Goal: Task Accomplishment & Management: Manage account settings

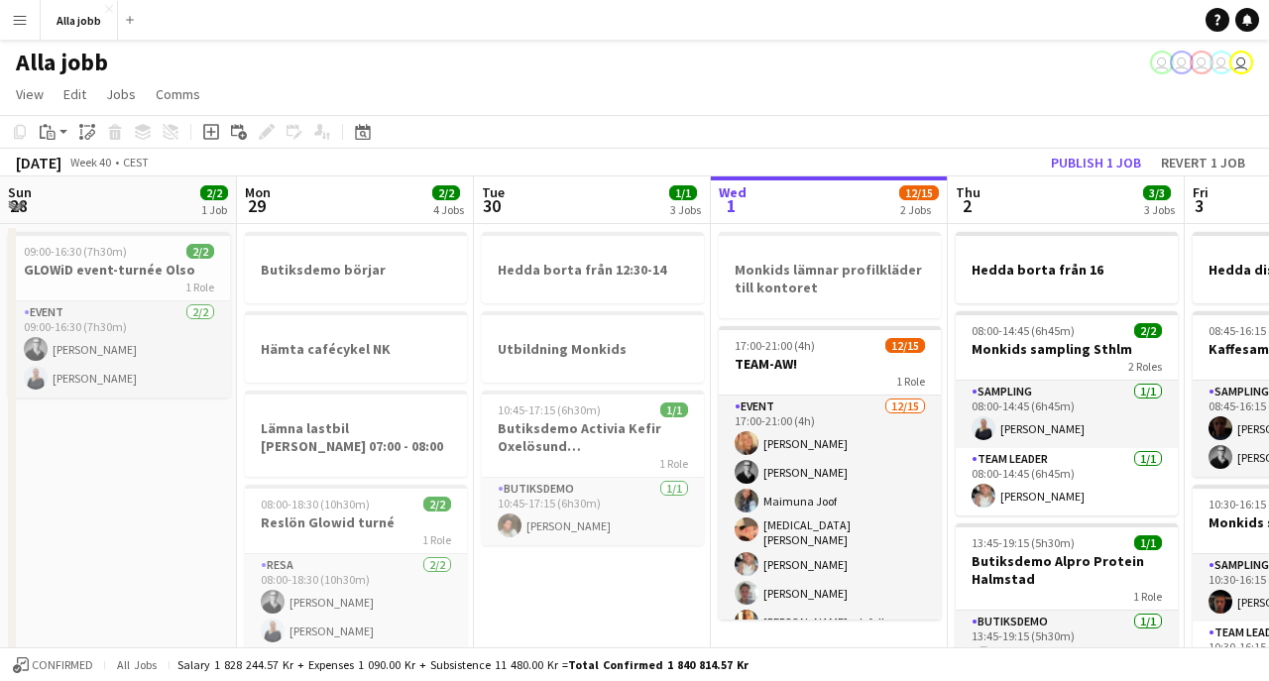
scroll to position [0, 474]
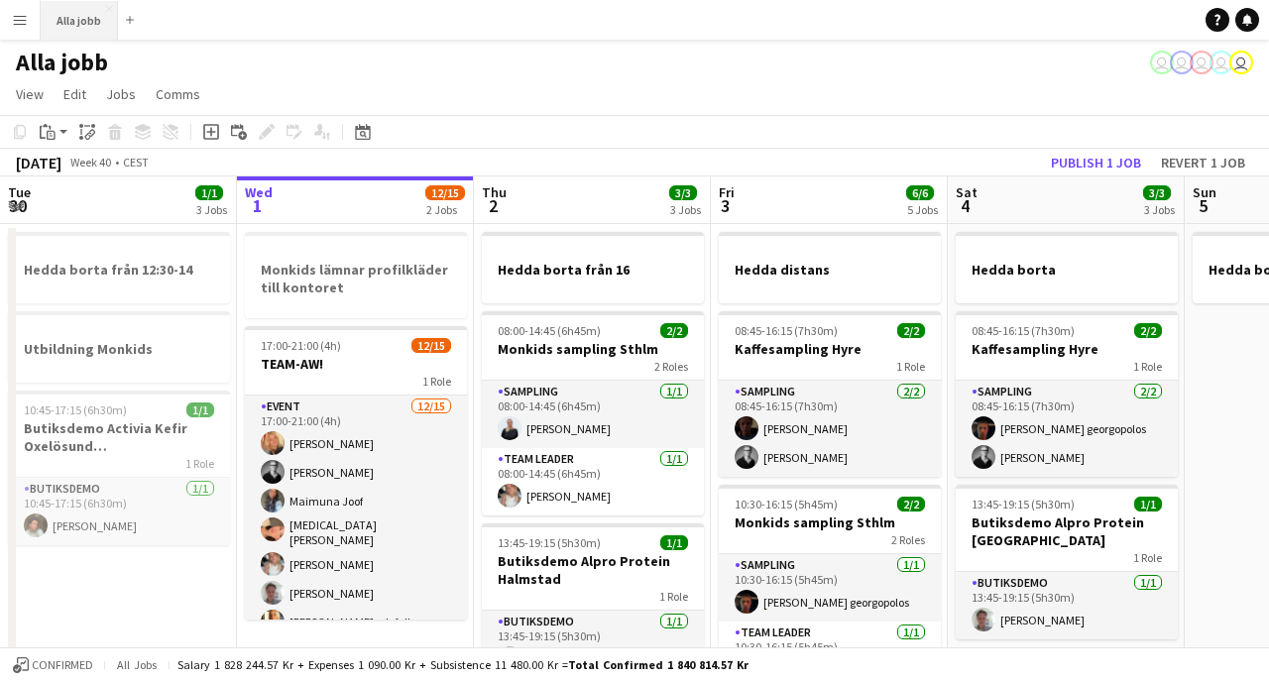
click at [87, 27] on button "Alla jobb Close" at bounding box center [79, 20] width 77 height 39
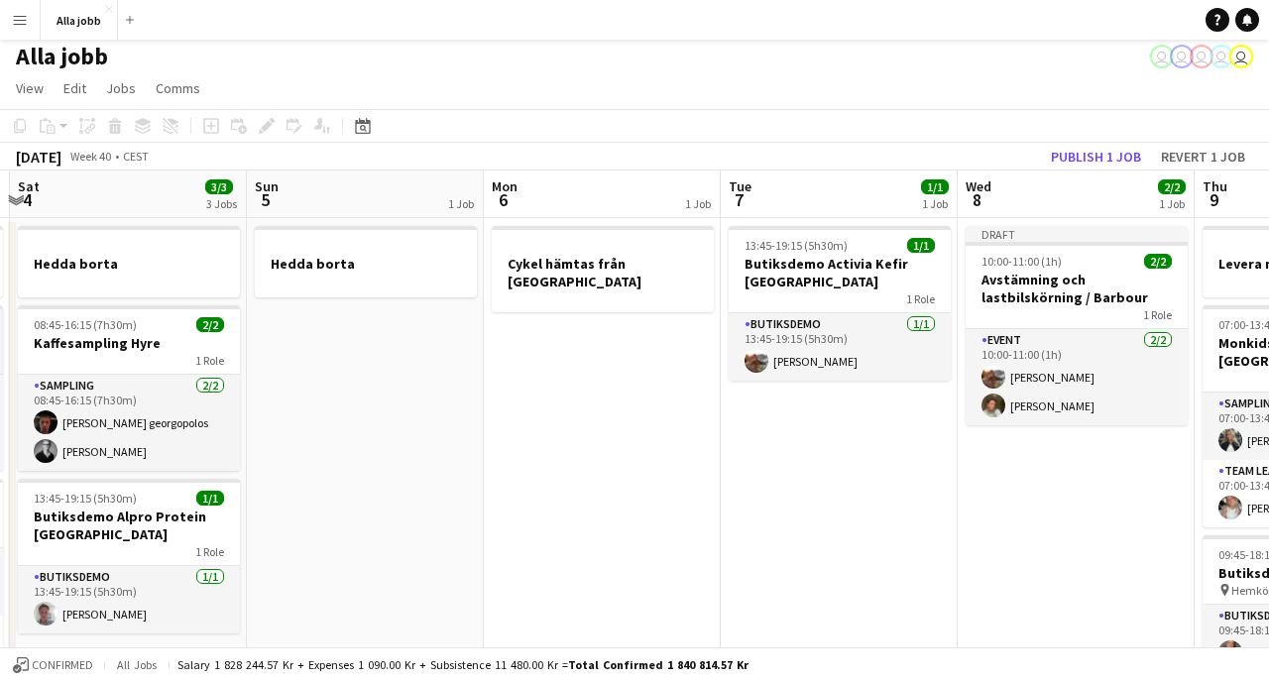
scroll to position [0, 546]
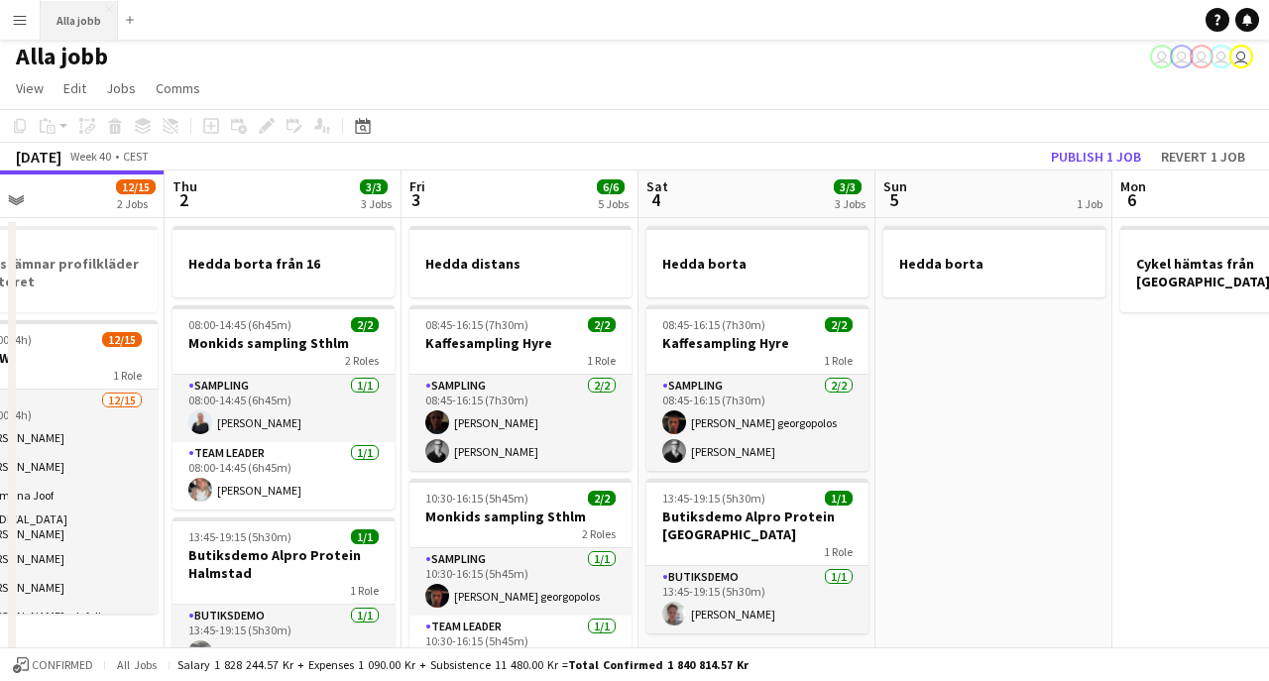
click at [88, 25] on button "Alla jobb Close" at bounding box center [79, 20] width 77 height 39
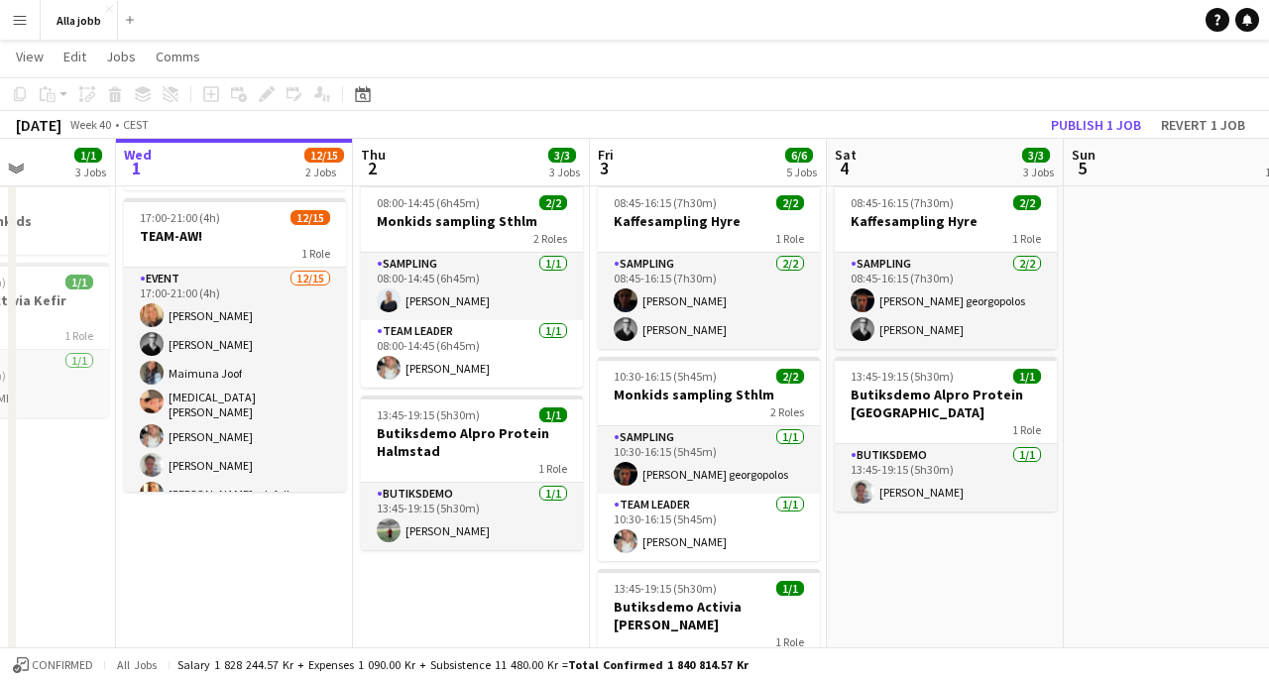
scroll to position [0, 592]
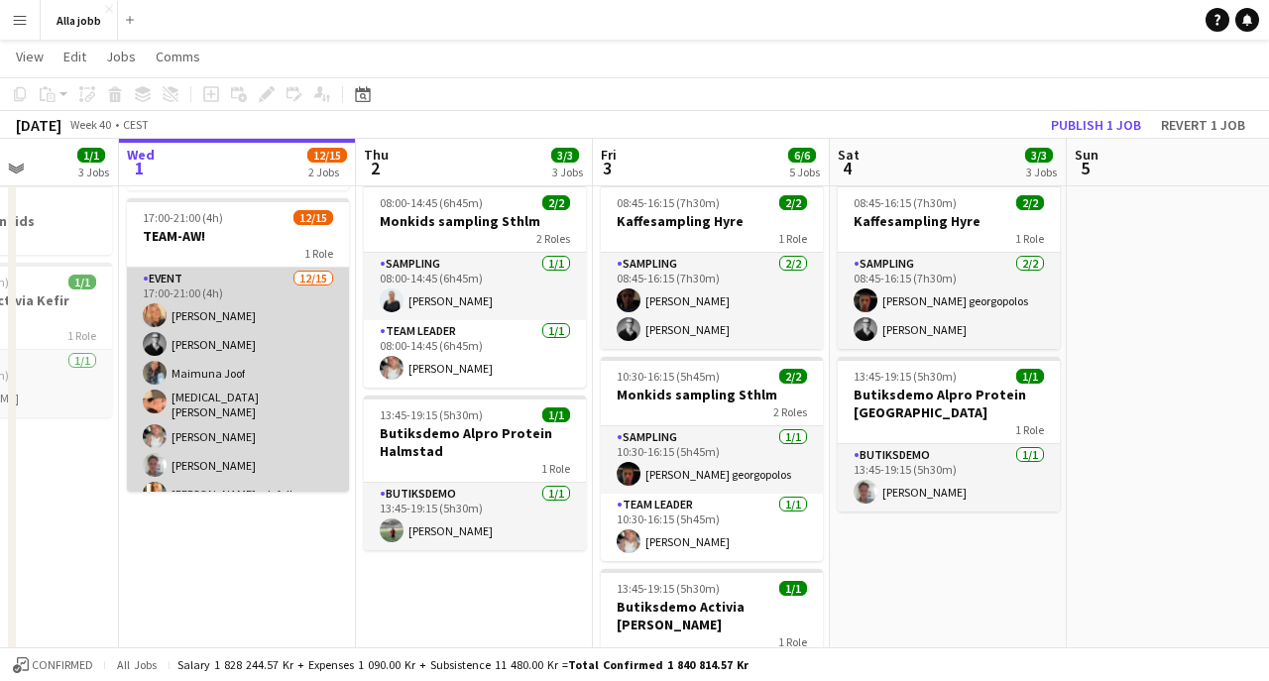
click at [233, 414] on app-card-role "Event [DATE] 17:00-21:00 (4h) [PERSON_NAME] [PERSON_NAME] [PERSON_NAME][MEDICAL…" at bounding box center [238, 506] width 222 height 476
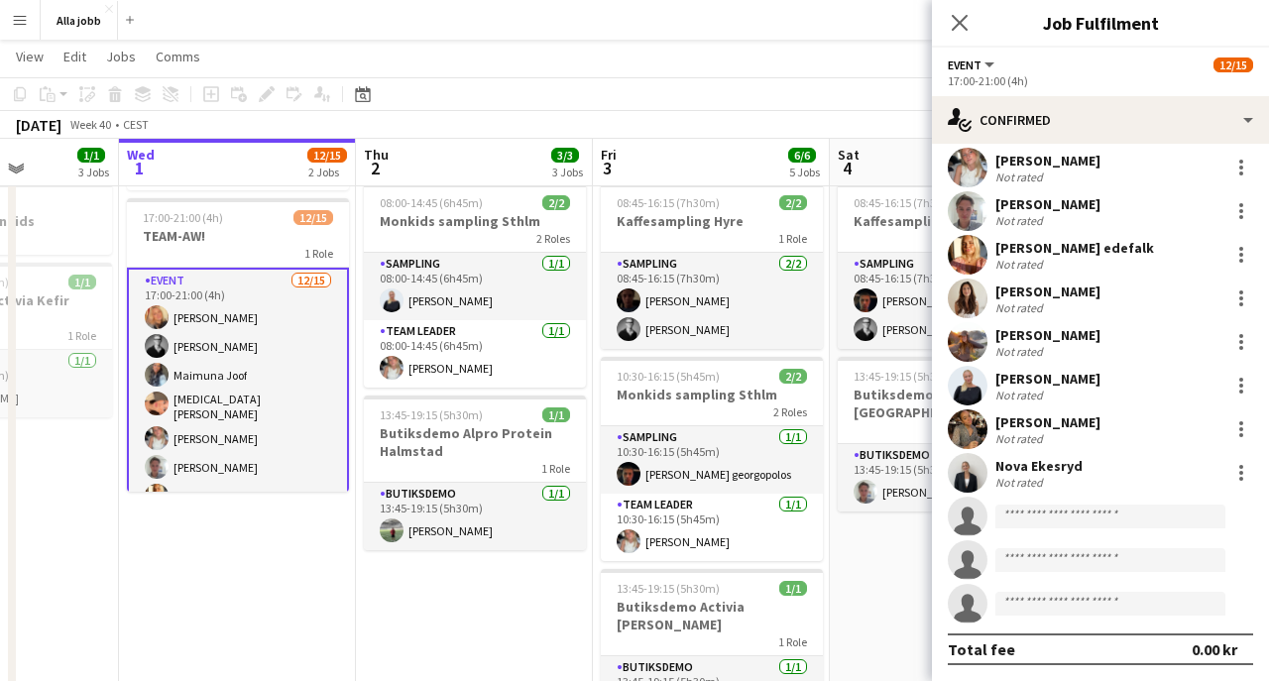
scroll to position [227, 0]
click at [966, 427] on app-user-avatar at bounding box center [968, 429] width 40 height 40
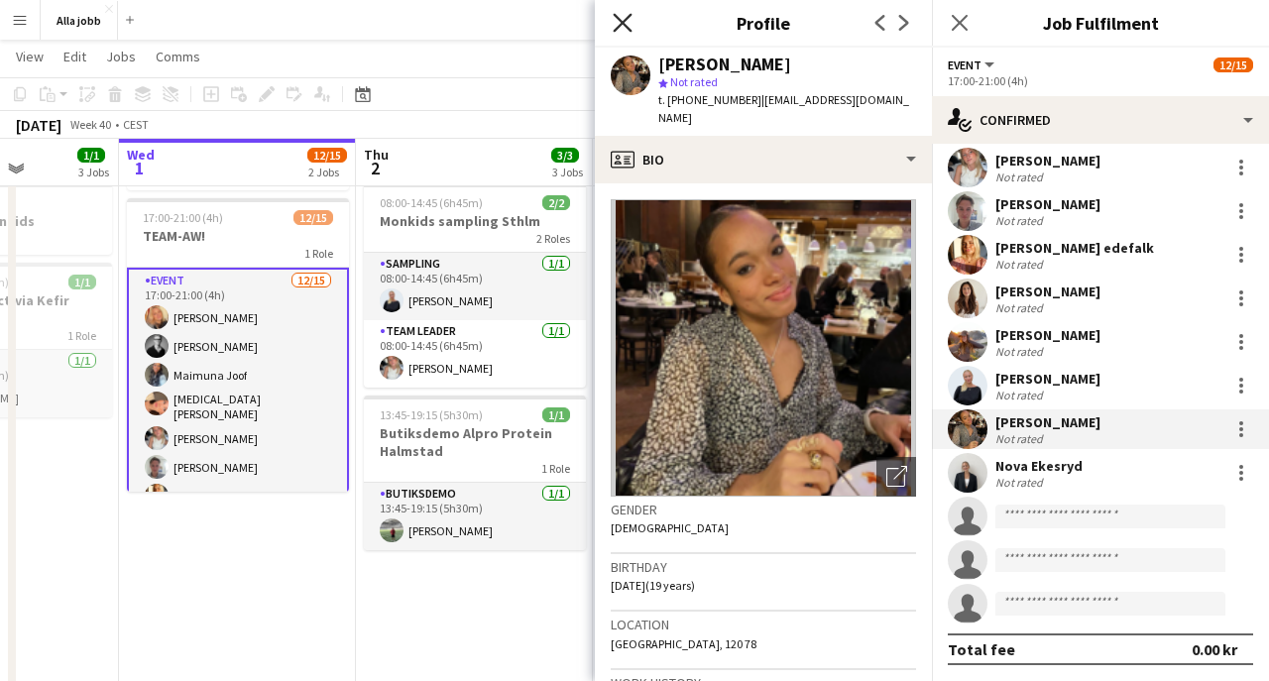
click at [620, 21] on icon at bounding box center [622, 22] width 19 height 19
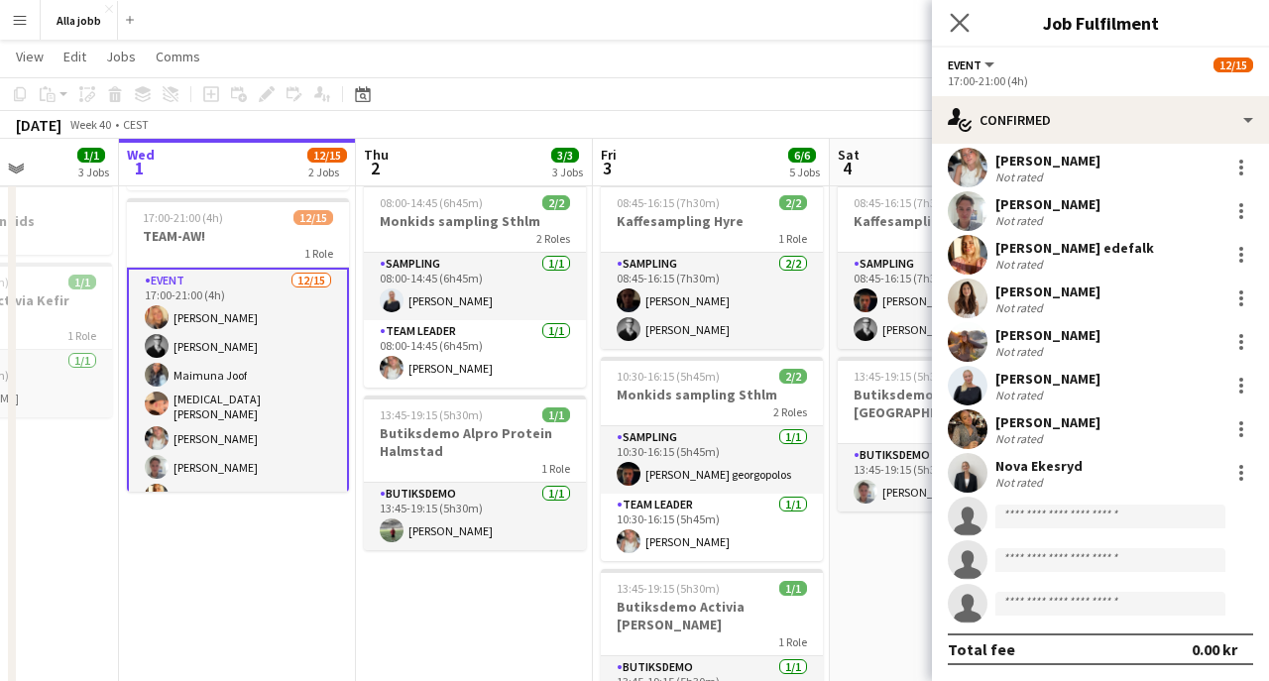
click at [973, 26] on app-icon "Close pop-in" at bounding box center [960, 23] width 29 height 29
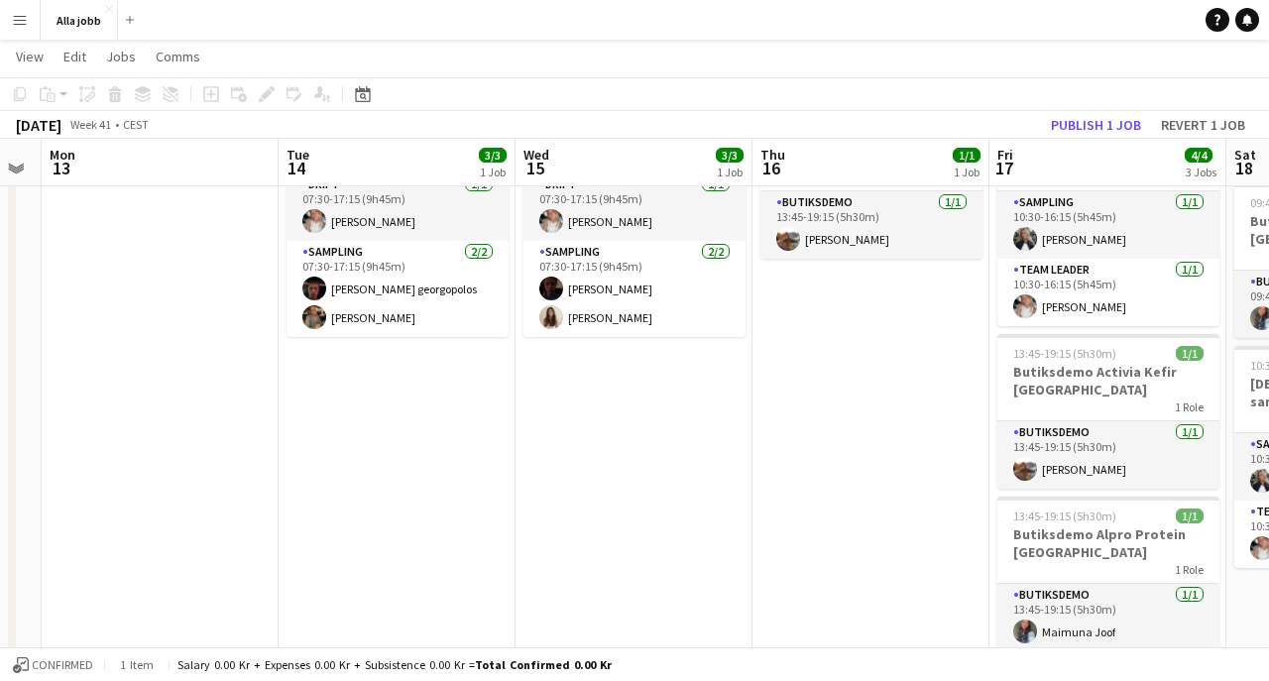
scroll to position [0, 765]
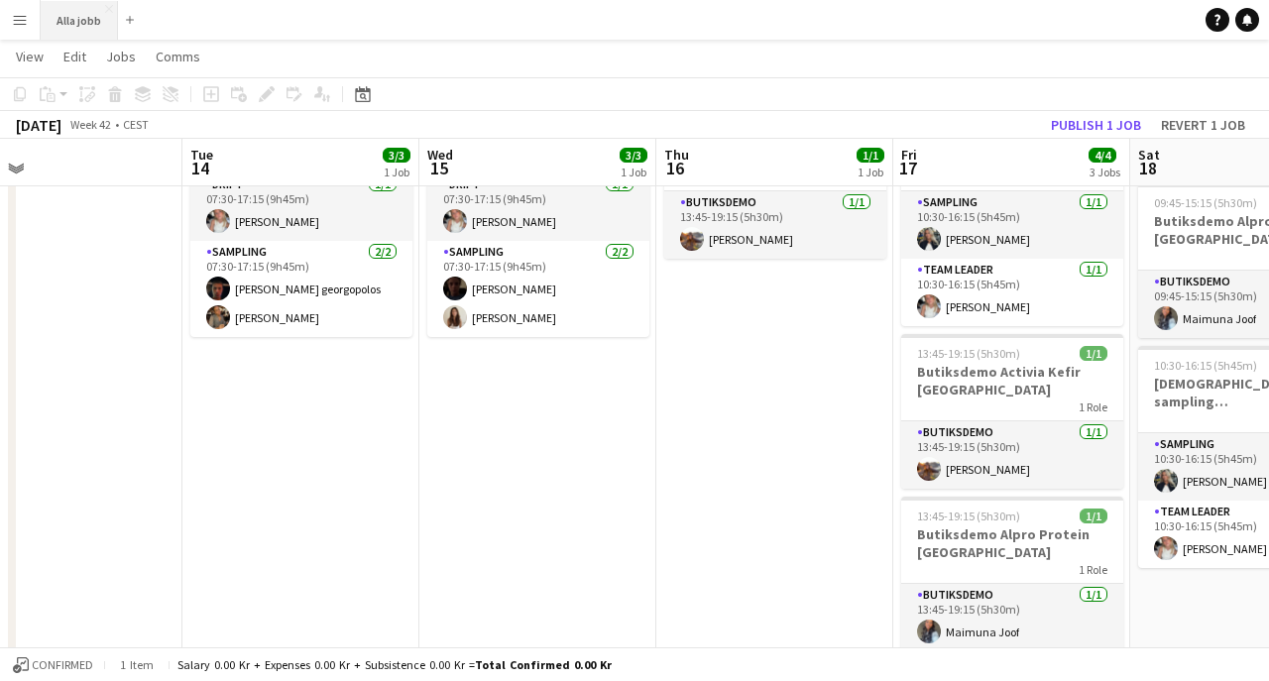
click at [86, 27] on button "Alla jobb Close" at bounding box center [79, 20] width 77 height 39
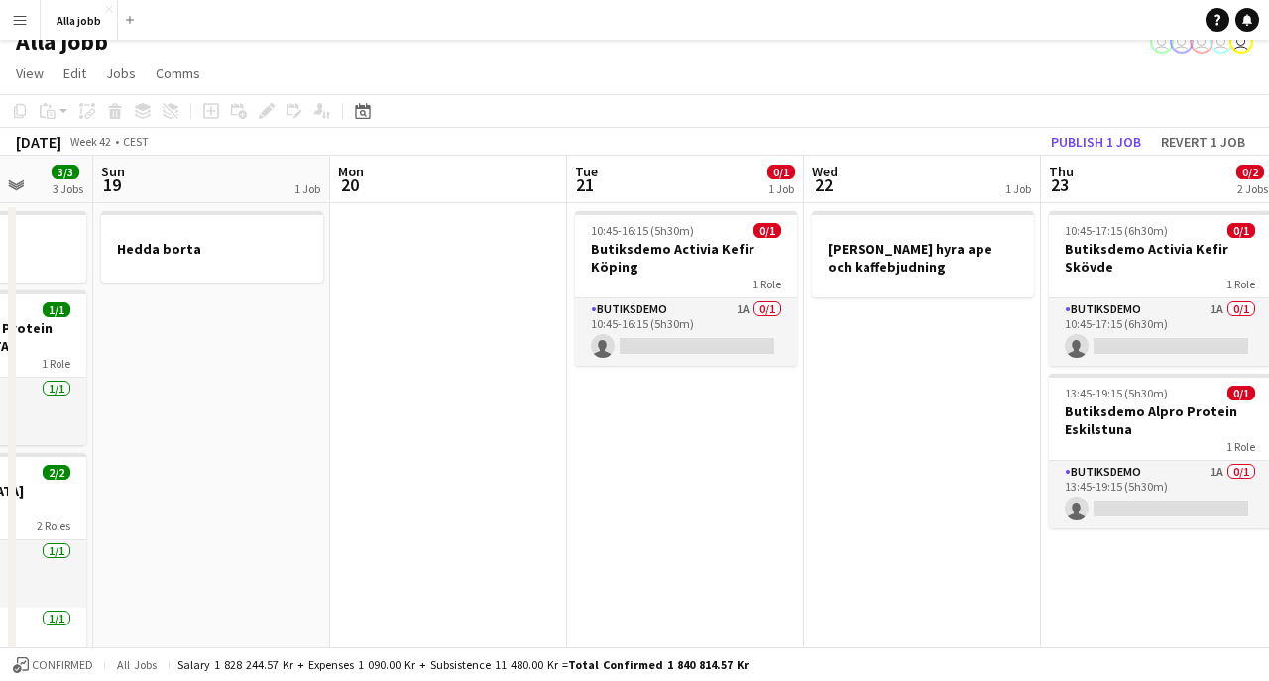
scroll to position [0, 861]
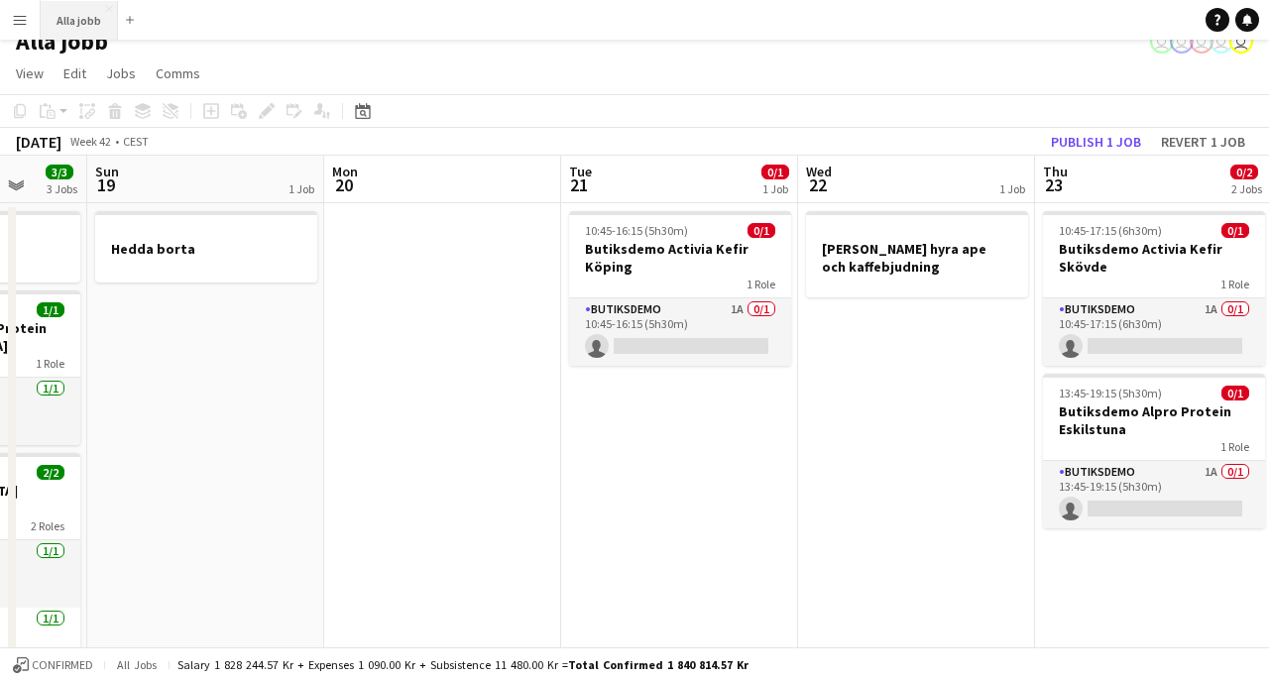
click at [87, 26] on button "Alla jobb Close" at bounding box center [79, 20] width 77 height 39
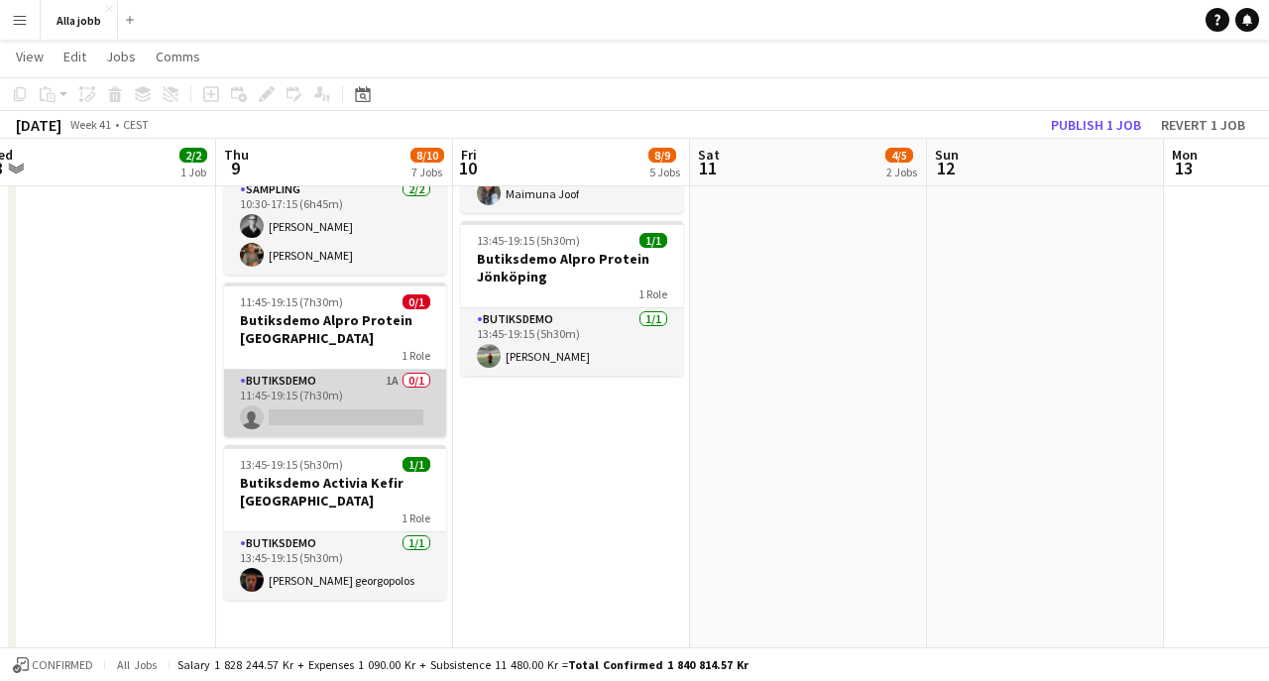
scroll to position [0, 500]
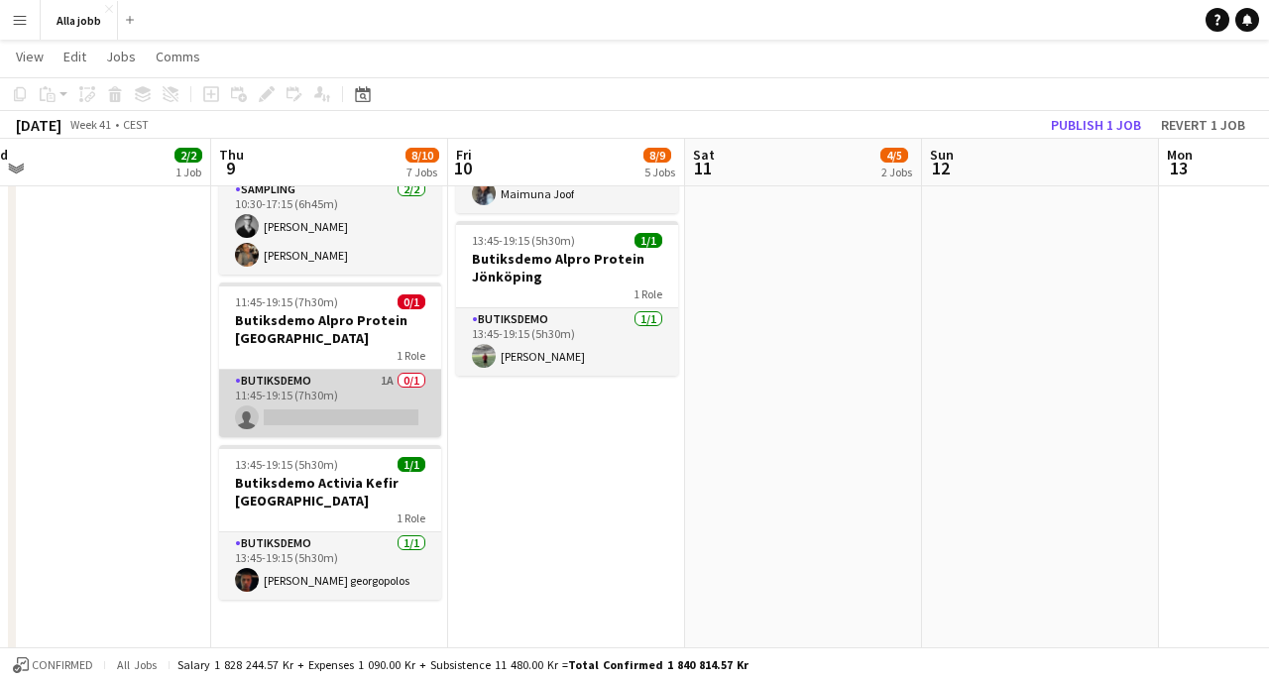
click at [389, 387] on app-card-role "Butiksdemo 1A 0/1 11:45-19:15 (7h30m) single-neutral-actions" at bounding box center [330, 403] width 222 height 67
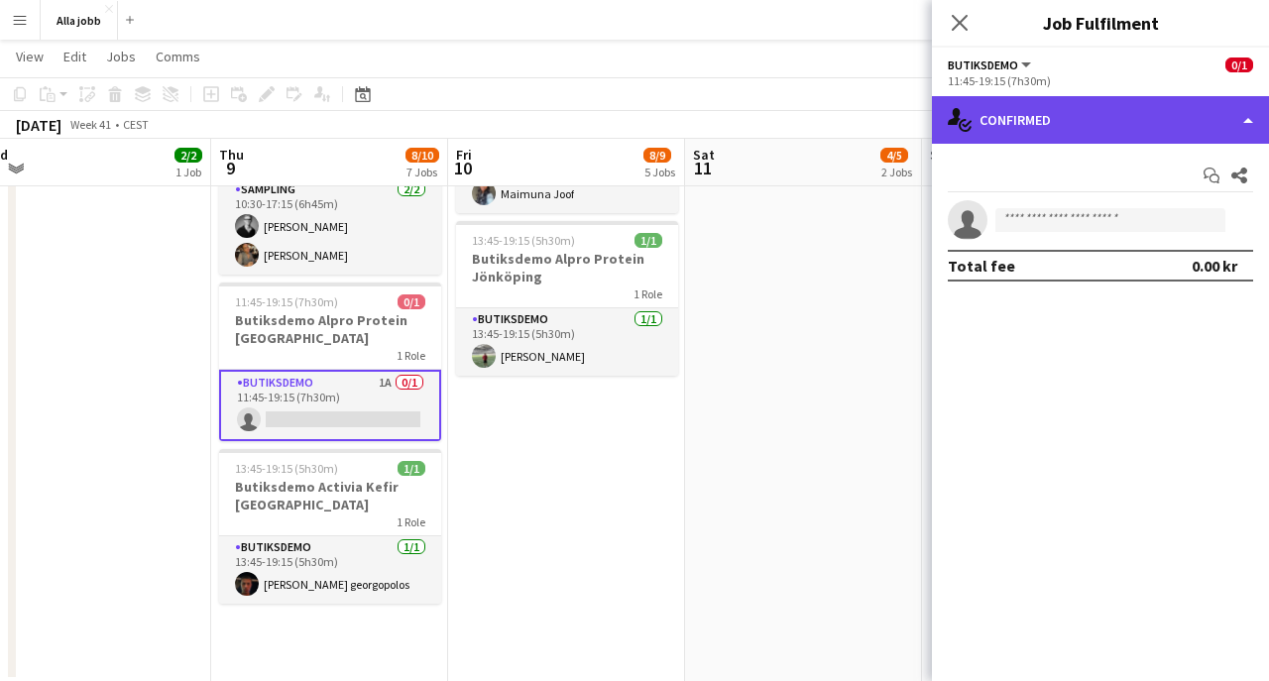
click at [1034, 140] on div "single-neutral-actions-check-2 Confirmed" at bounding box center [1100, 120] width 337 height 48
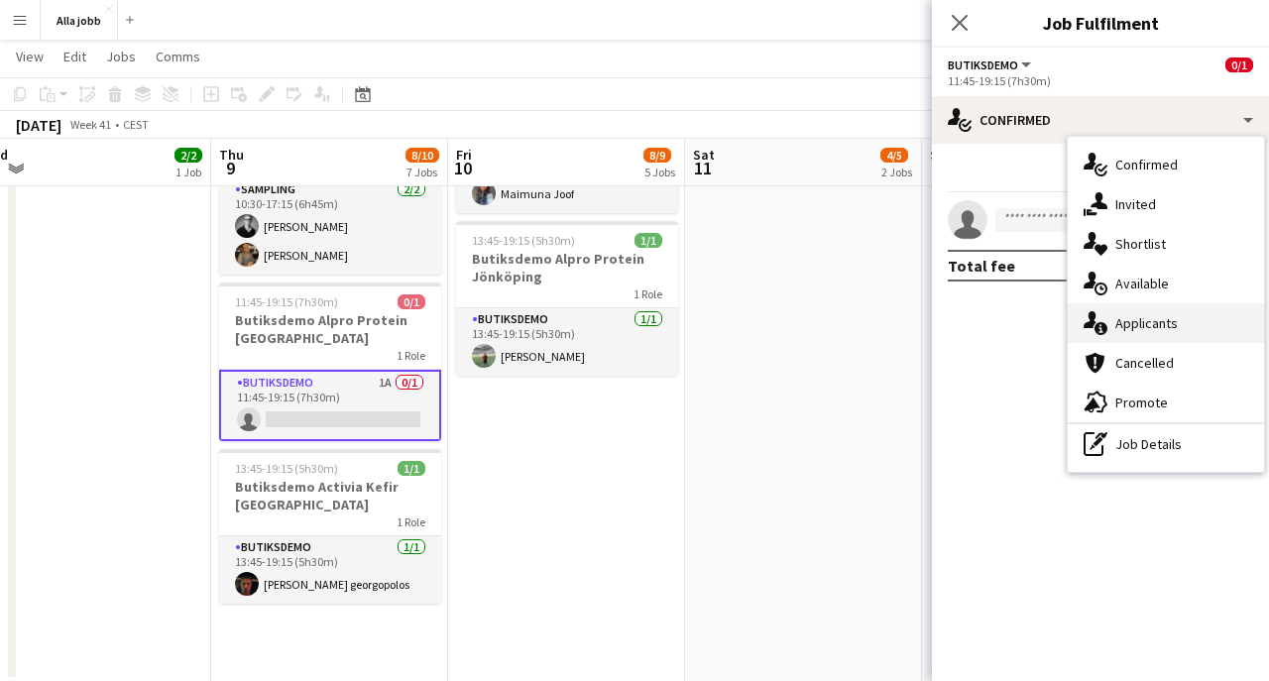
click at [1139, 323] on span "Applicants" at bounding box center [1146, 323] width 62 height 18
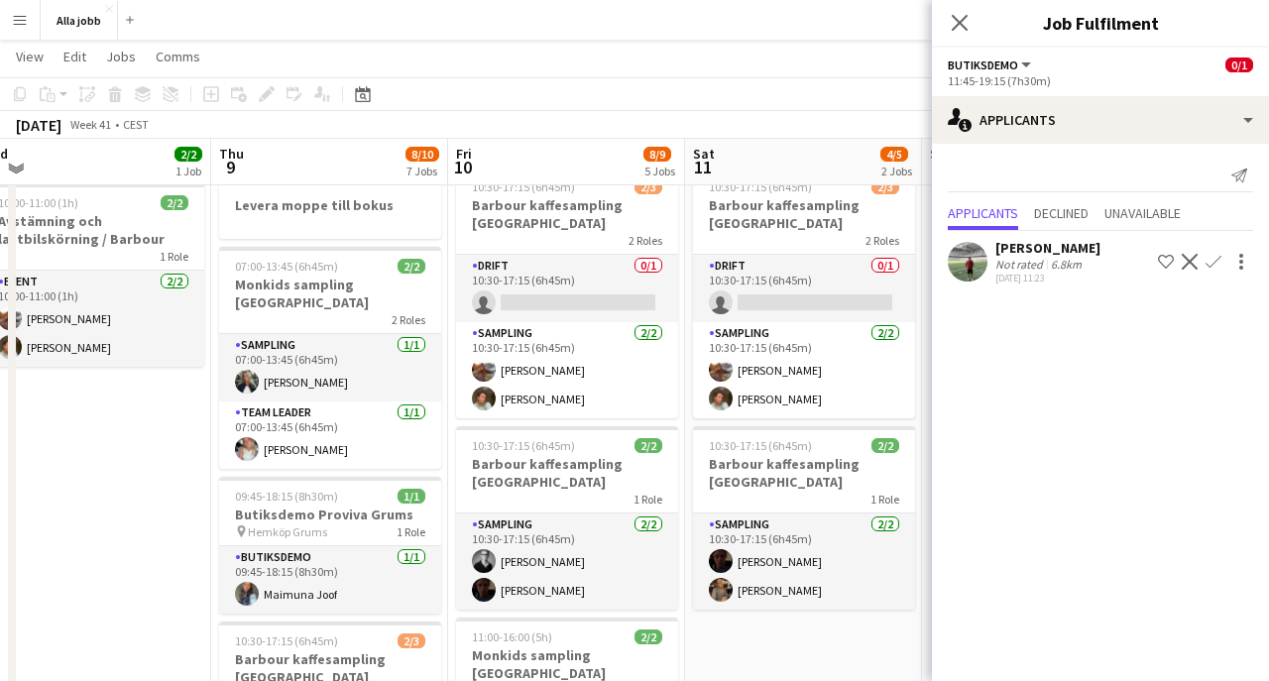
scroll to position [60, 0]
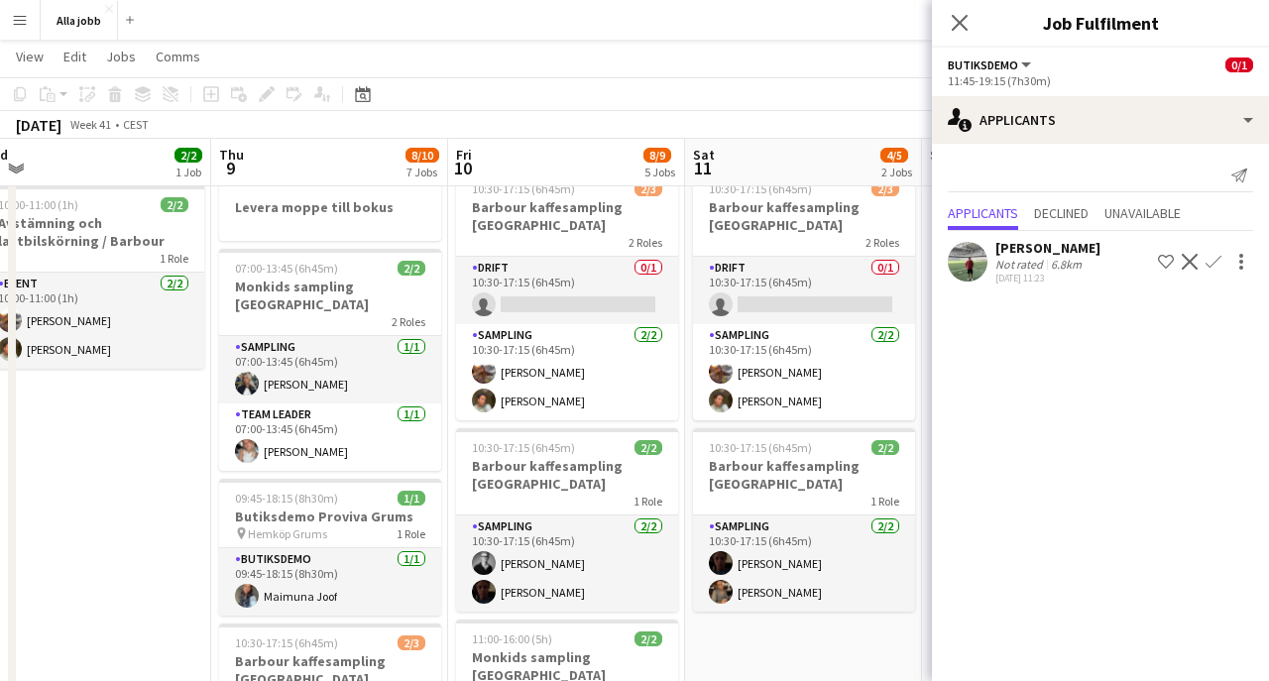
click at [981, 260] on app-user-avatar at bounding box center [968, 262] width 40 height 40
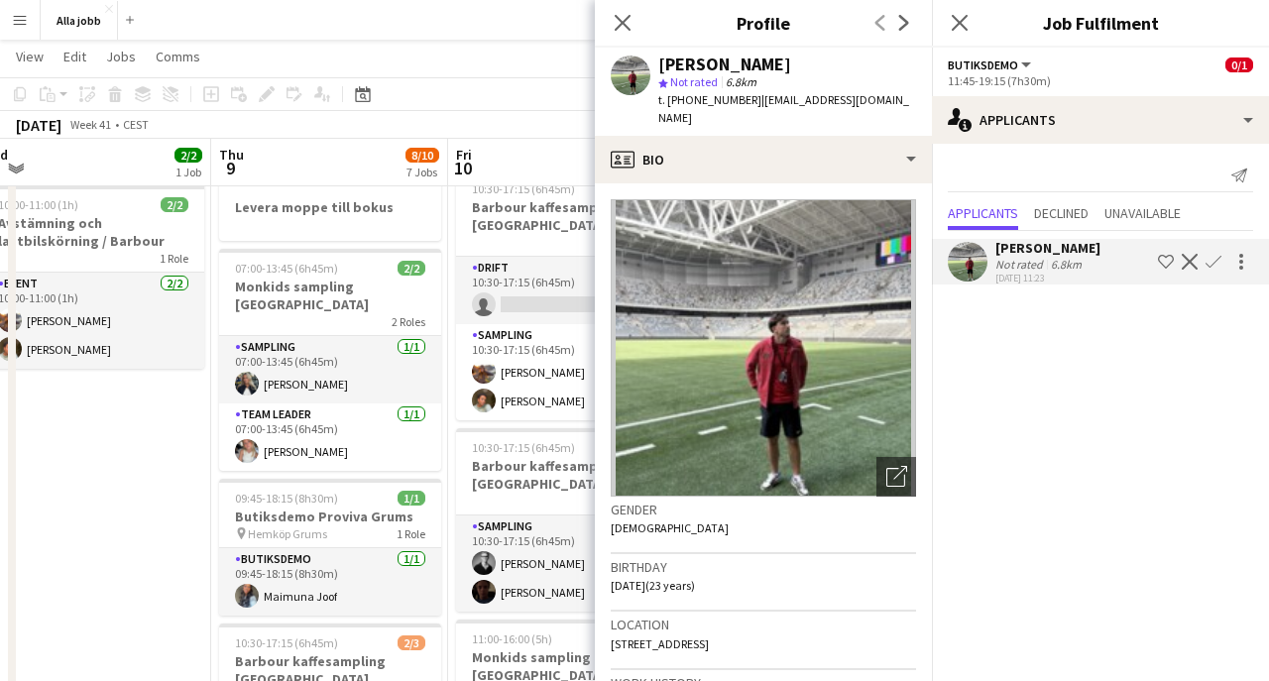
click at [723, 65] on div "[PERSON_NAME]" at bounding box center [724, 65] width 133 height 18
copy div "[PERSON_NAME]"
click at [441, 75] on app-page-menu "View Day view expanded Day view collapsed Month view Date picker Jump to [DATE]…" at bounding box center [634, 59] width 1269 height 38
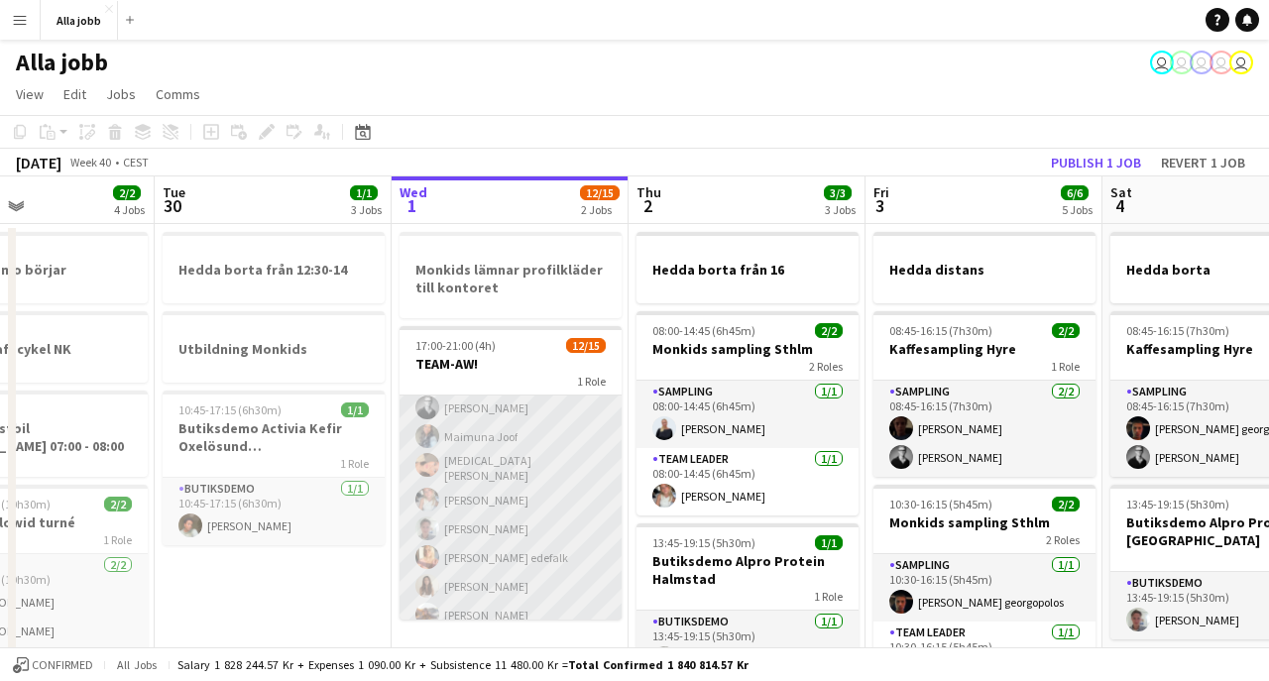
scroll to position [62, 0]
click at [483, 468] on app-card-role "Event [DATE] 17:00-21:00 (4h) [PERSON_NAME] [PERSON_NAME] [PERSON_NAME][MEDICAL…" at bounding box center [511, 571] width 222 height 476
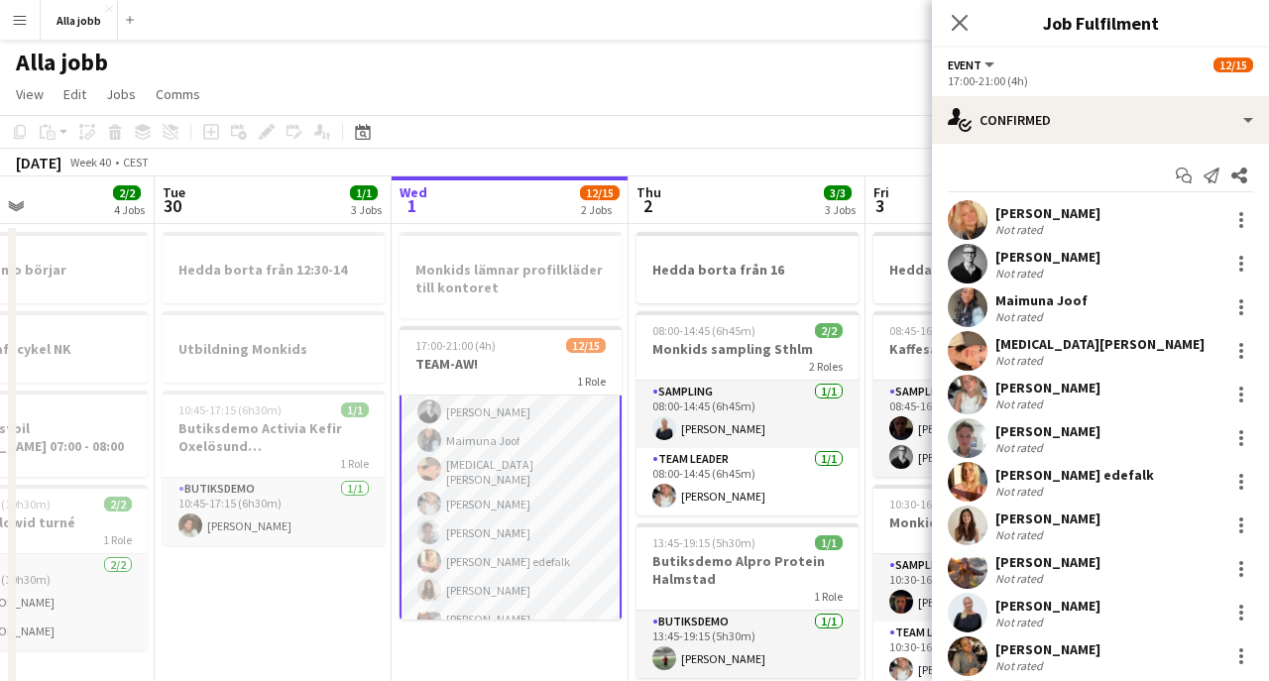
click at [976, 352] on app-user-avatar at bounding box center [968, 351] width 40 height 40
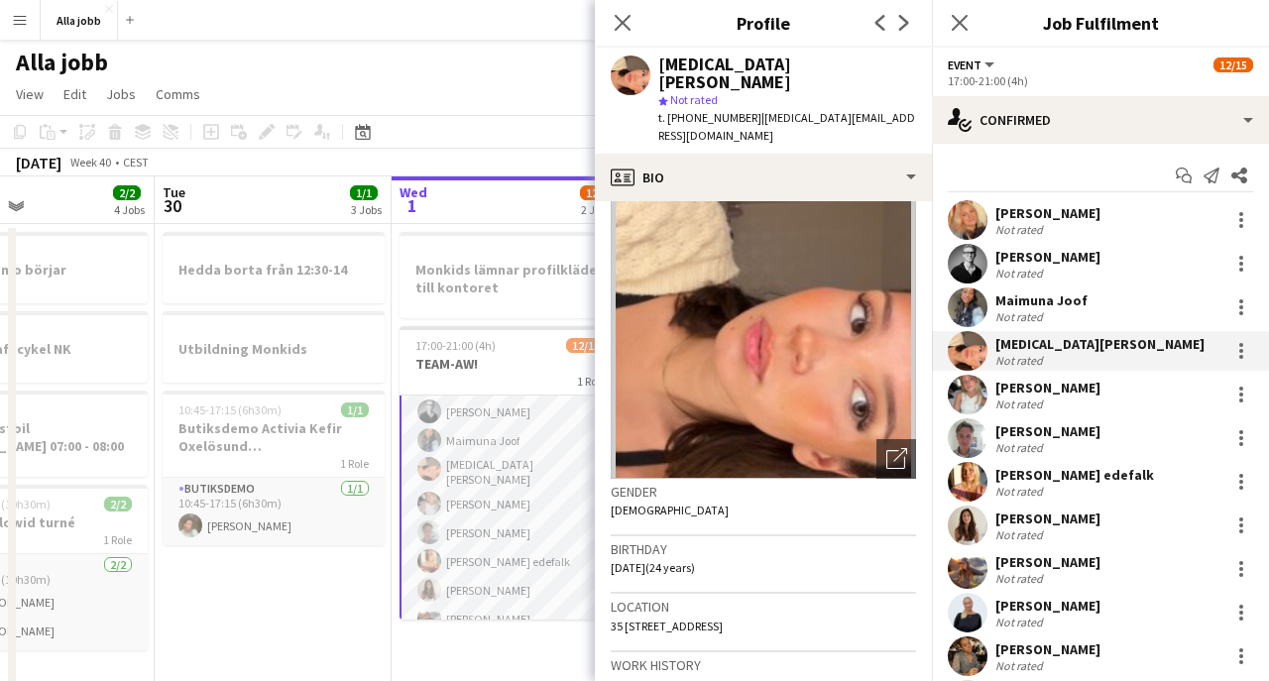
scroll to position [47, 0]
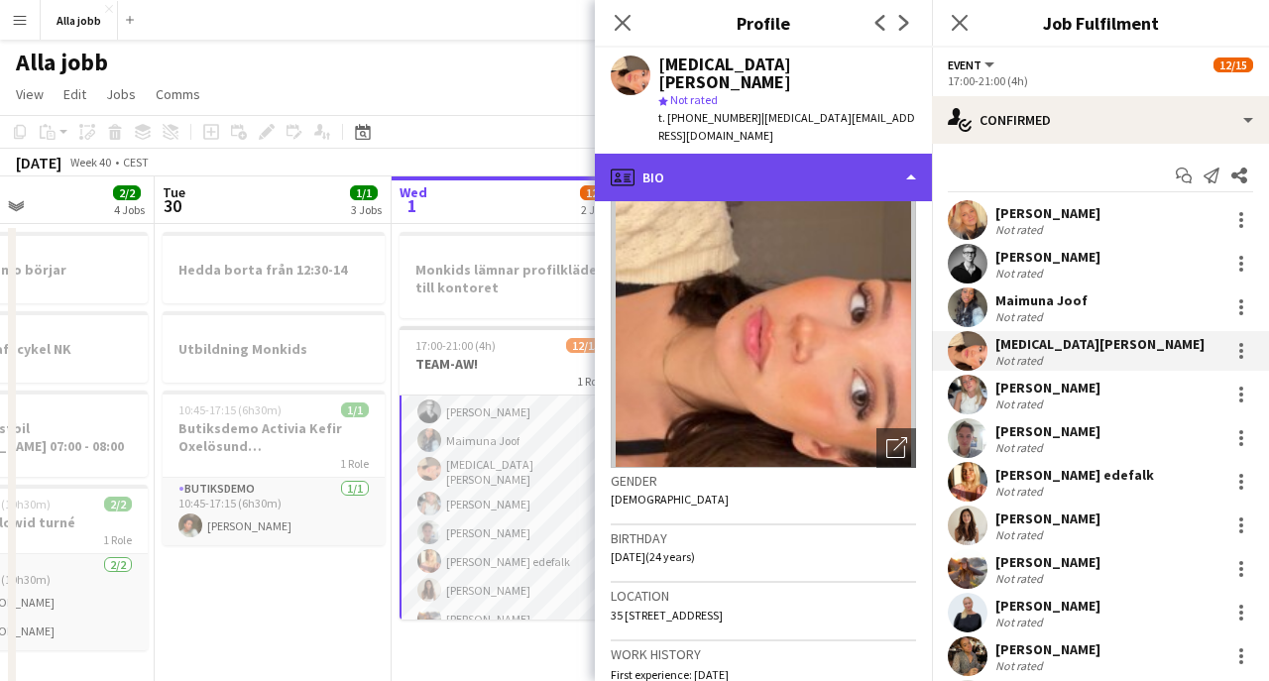
click at [722, 154] on div "profile Bio" at bounding box center [763, 178] width 337 height 48
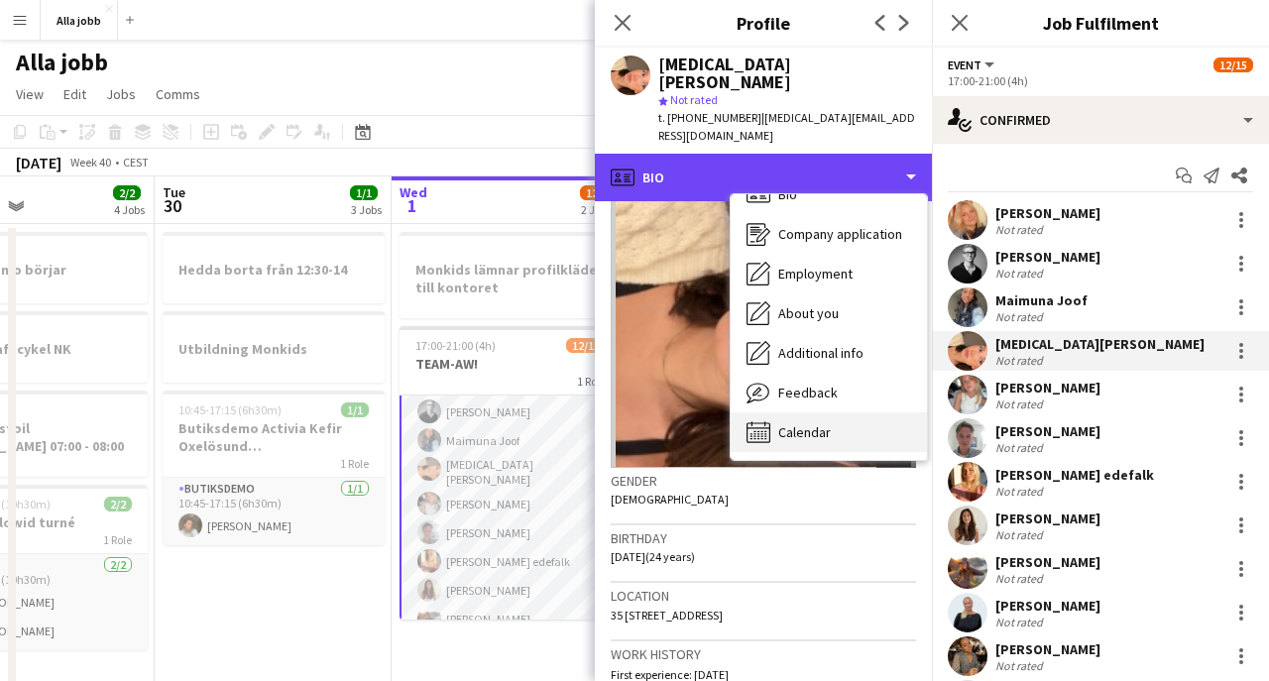
scroll to position [28, 0]
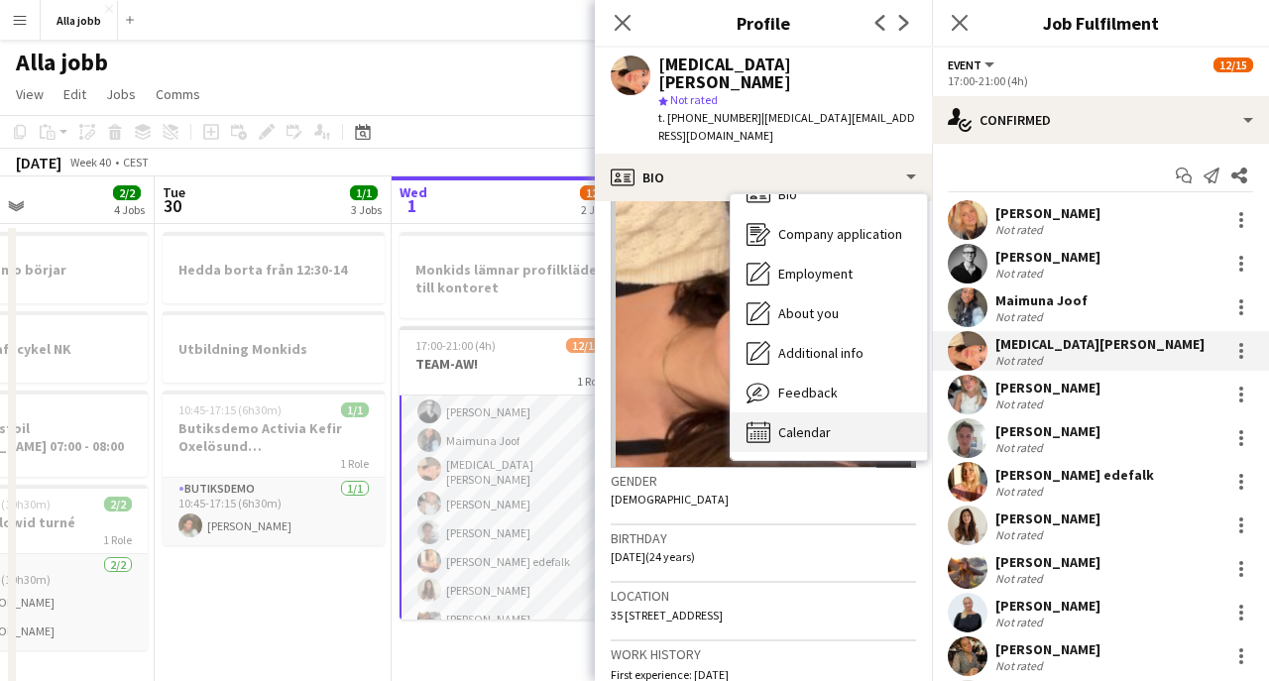
click at [823, 412] on div "Calendar Calendar" at bounding box center [829, 432] width 196 height 40
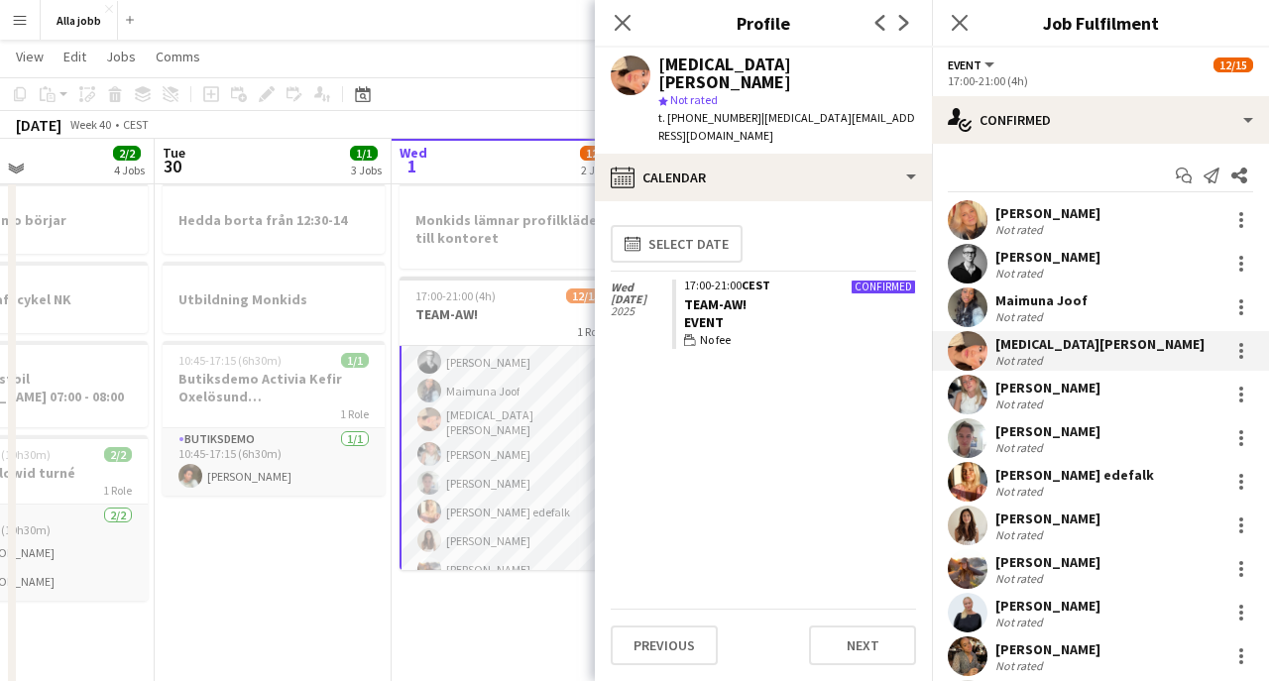
scroll to position [46, 0]
click at [618, 15] on icon "Close pop-in" at bounding box center [622, 22] width 19 height 19
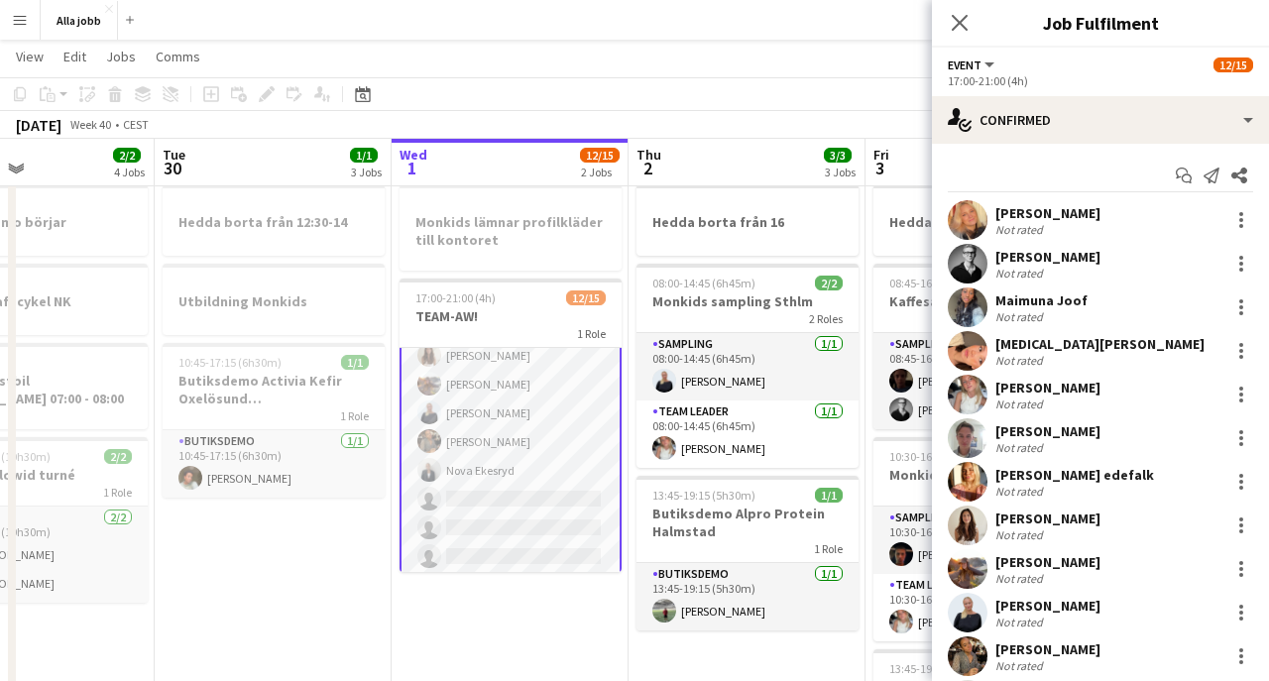
click at [428, 470] on app-user-avatar at bounding box center [429, 470] width 24 height 24
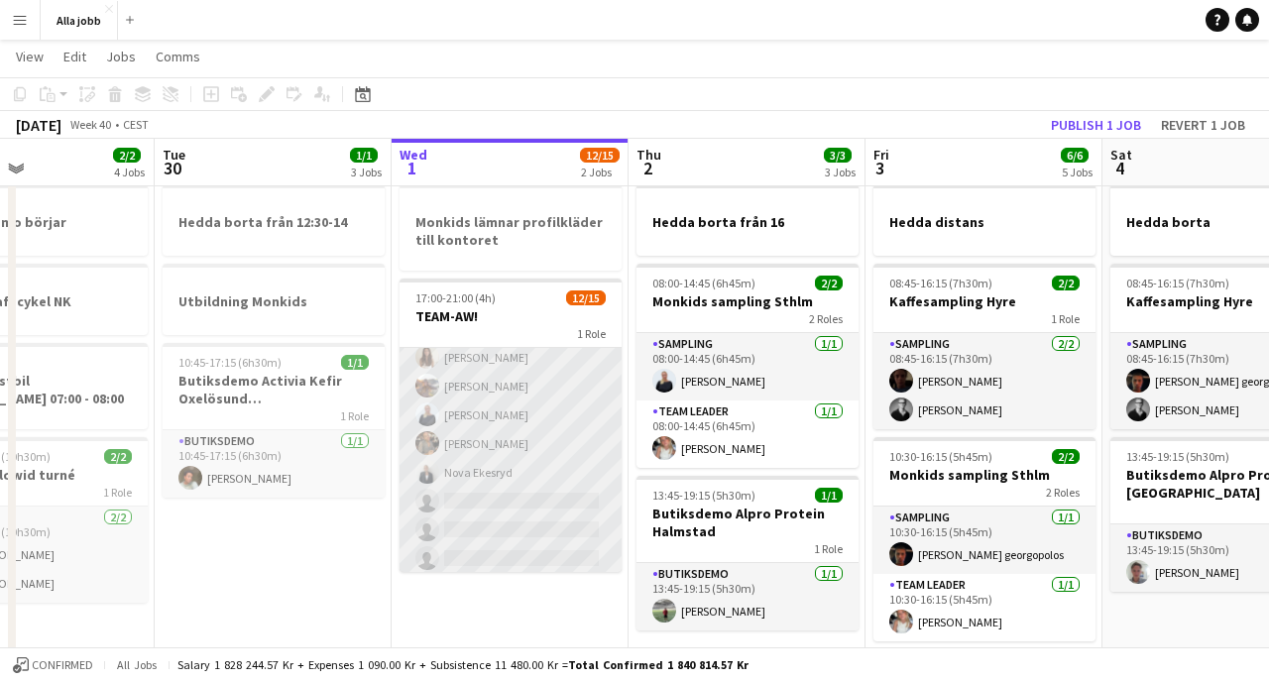
click at [450, 475] on app-card-role "Event [DATE] 17:00-21:00 (4h) [PERSON_NAME] [PERSON_NAME] [PERSON_NAME][MEDICAL…" at bounding box center [511, 340] width 222 height 476
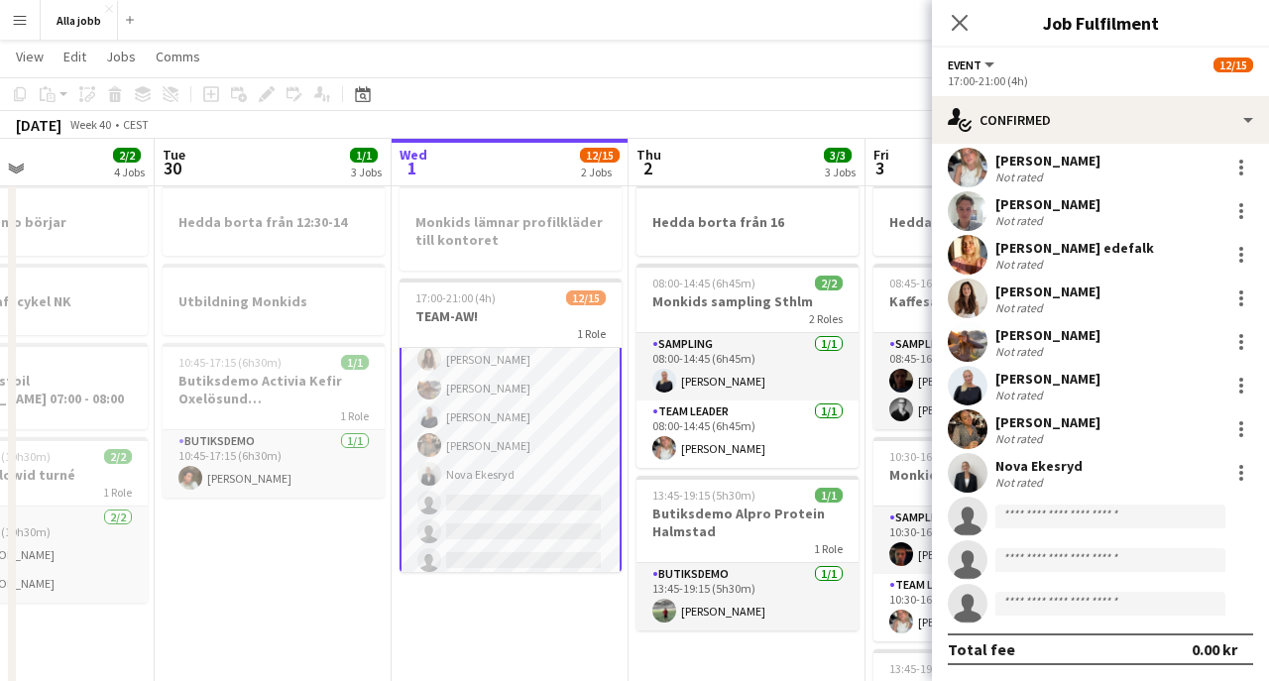
scroll to position [227, 0]
click at [970, 482] on app-user-avatar at bounding box center [968, 473] width 40 height 40
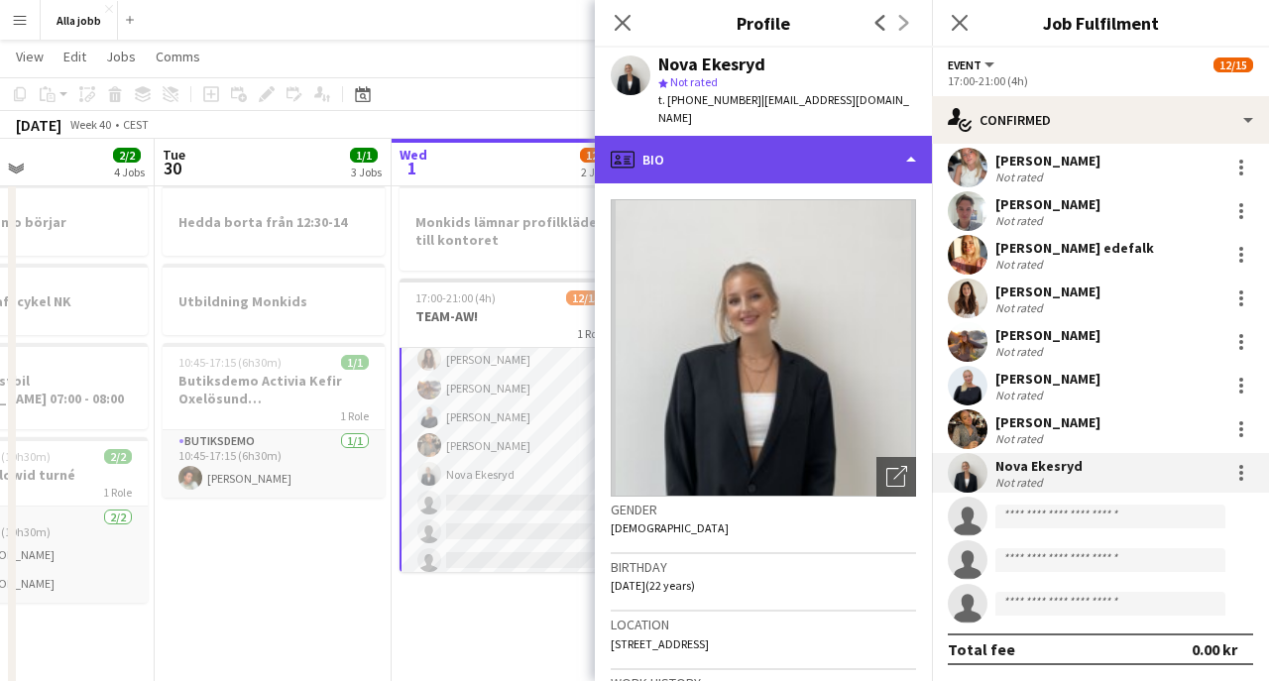
scroll to position [-1, 0]
click at [792, 136] on div "profile Bio" at bounding box center [763, 160] width 337 height 48
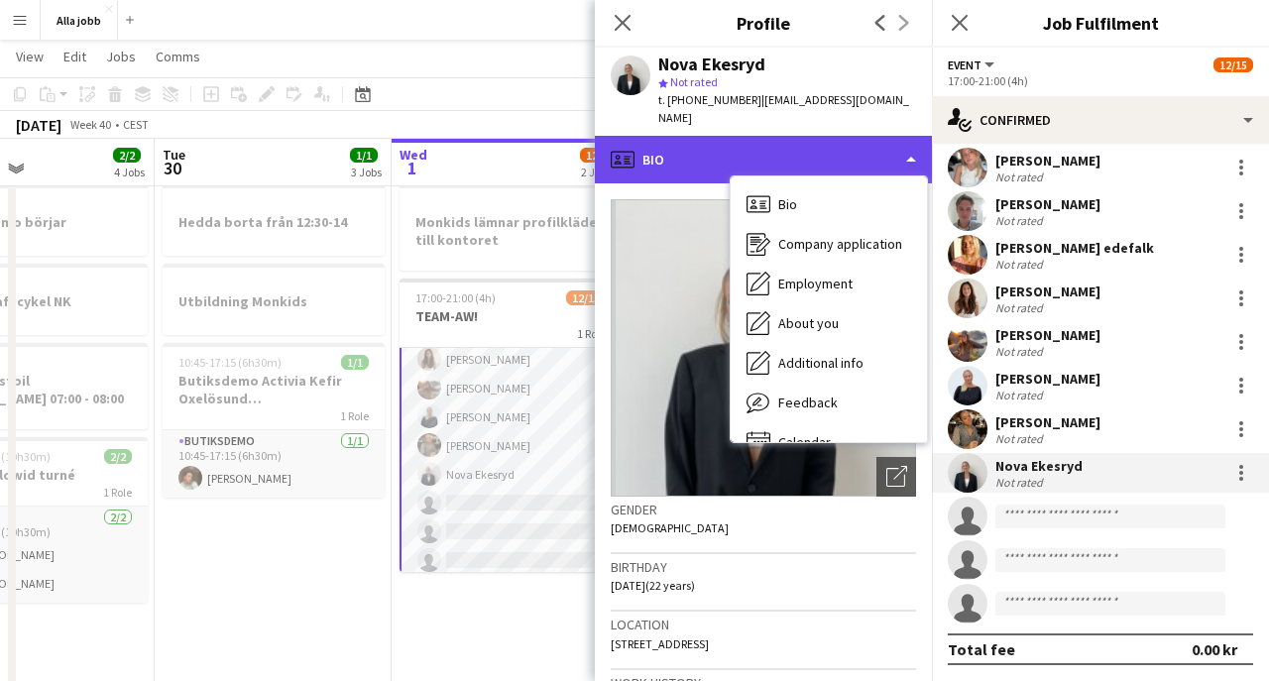
scroll to position [0, 0]
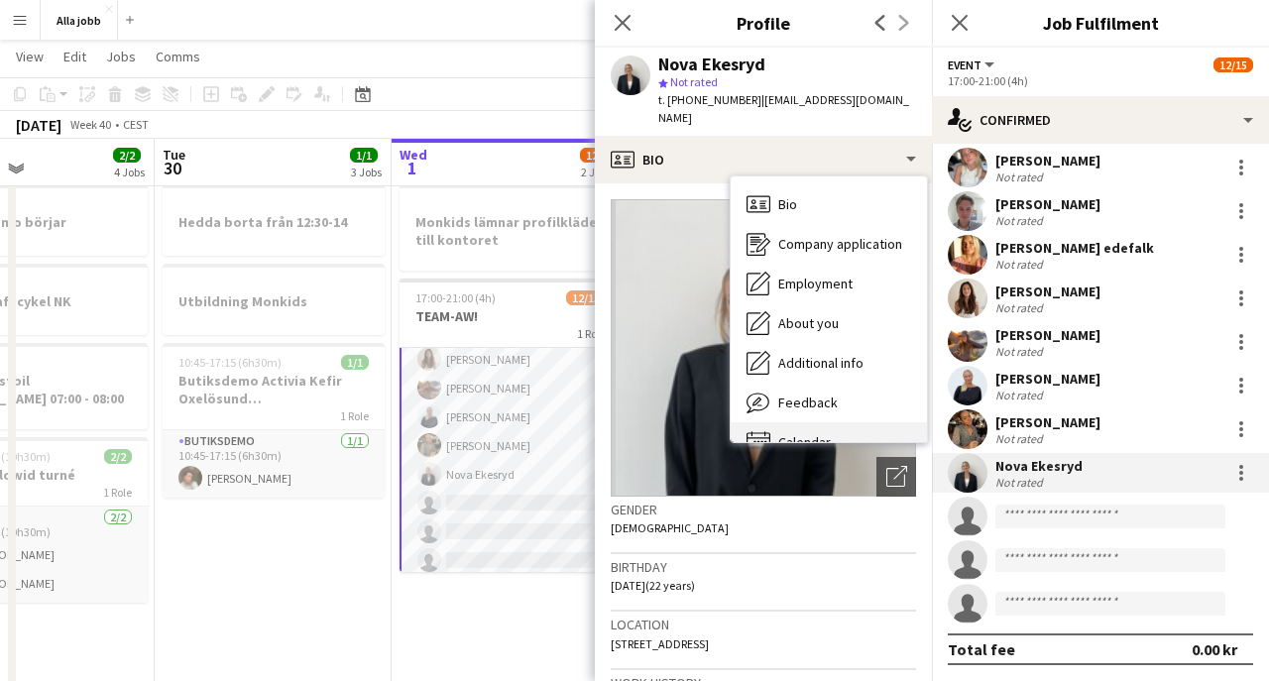
click at [805, 422] on div "Calendar Calendar" at bounding box center [829, 442] width 196 height 40
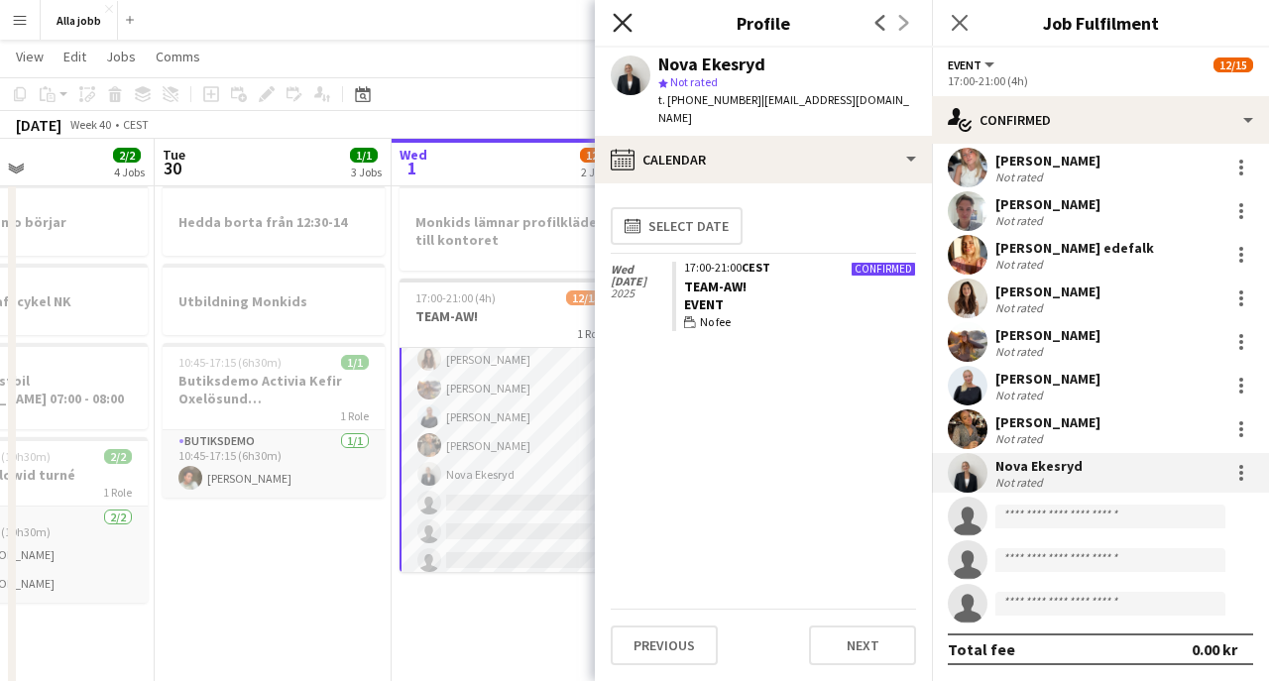
click at [624, 27] on icon "Close pop-in" at bounding box center [622, 22] width 19 height 19
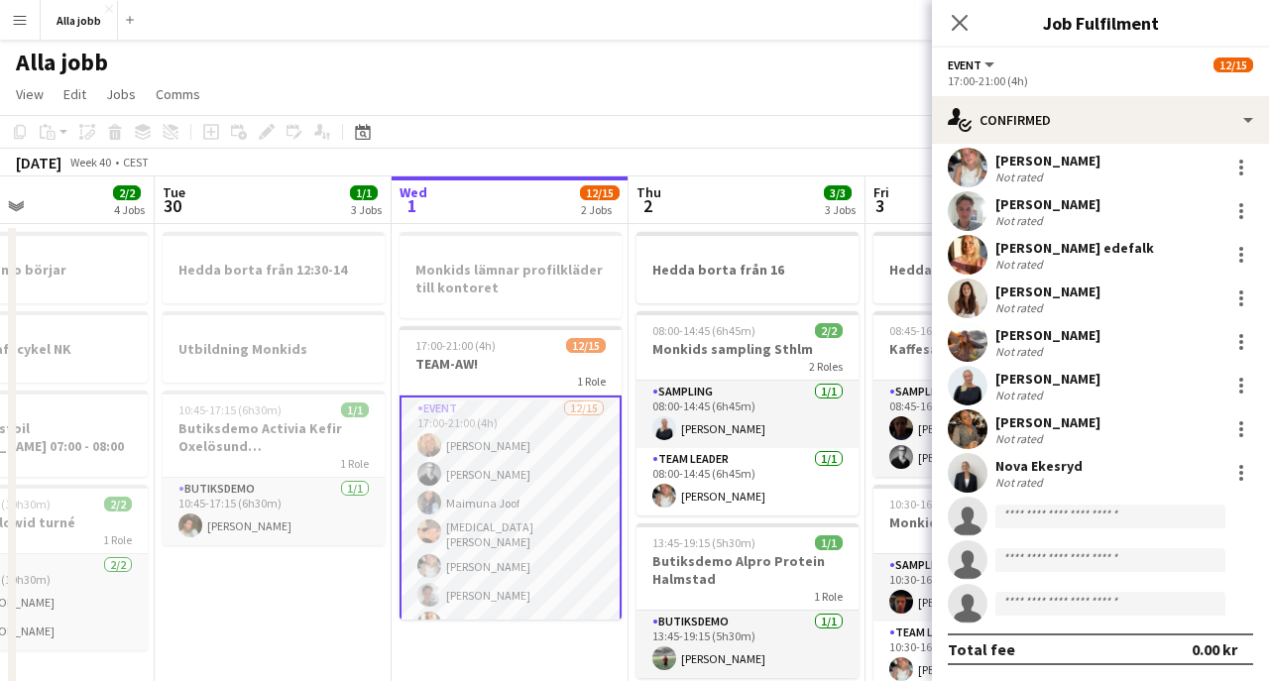
click at [484, 100] on app-page-menu "View Day view expanded Day view collapsed Month view Date picker Jump to [DATE]…" at bounding box center [634, 96] width 1269 height 38
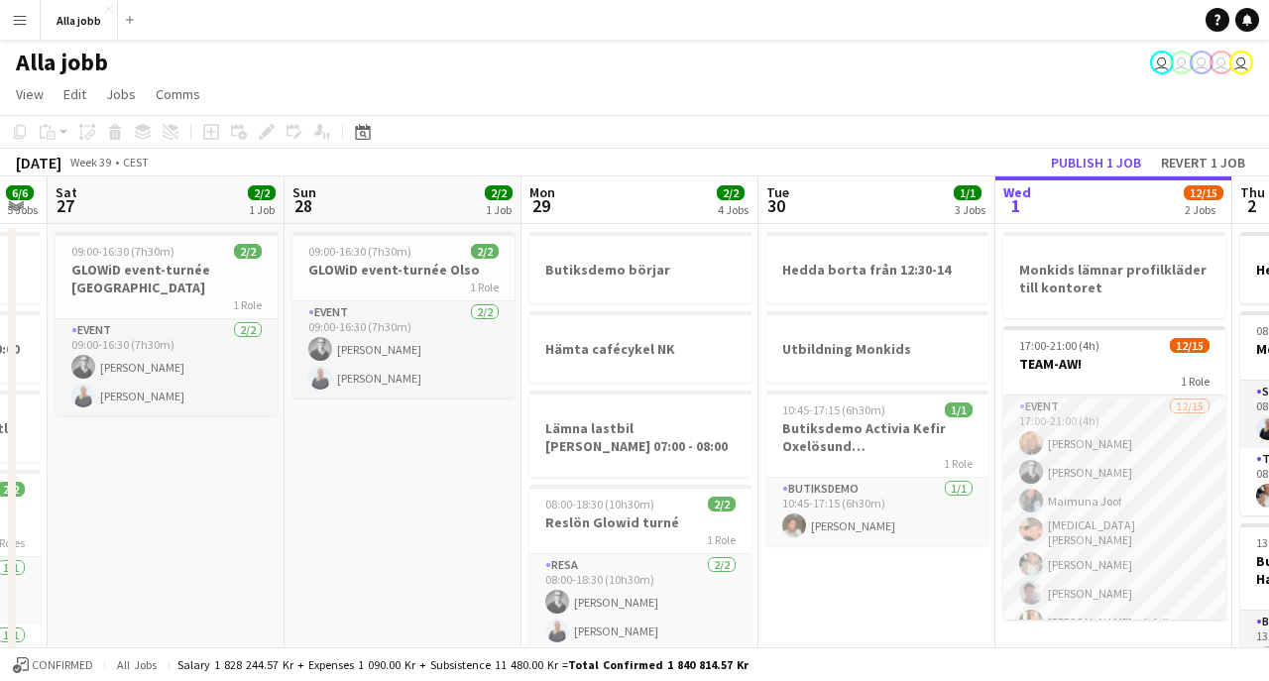
scroll to position [0, 714]
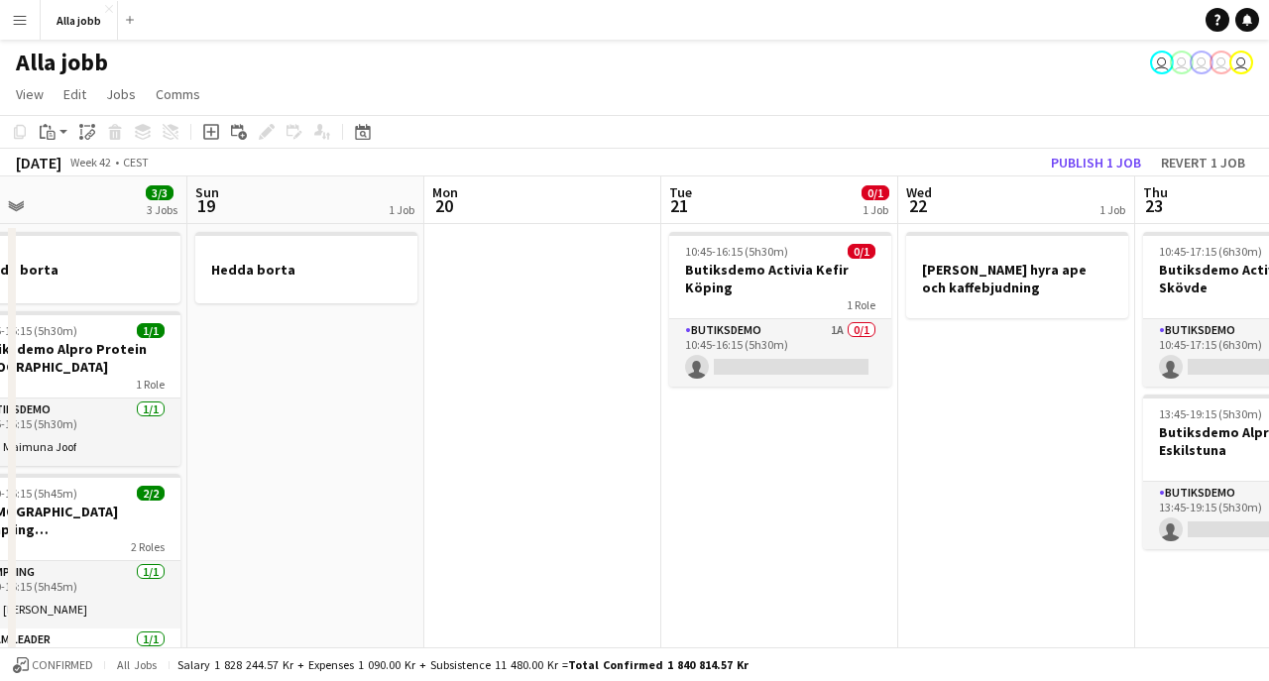
scroll to position [0, 783]
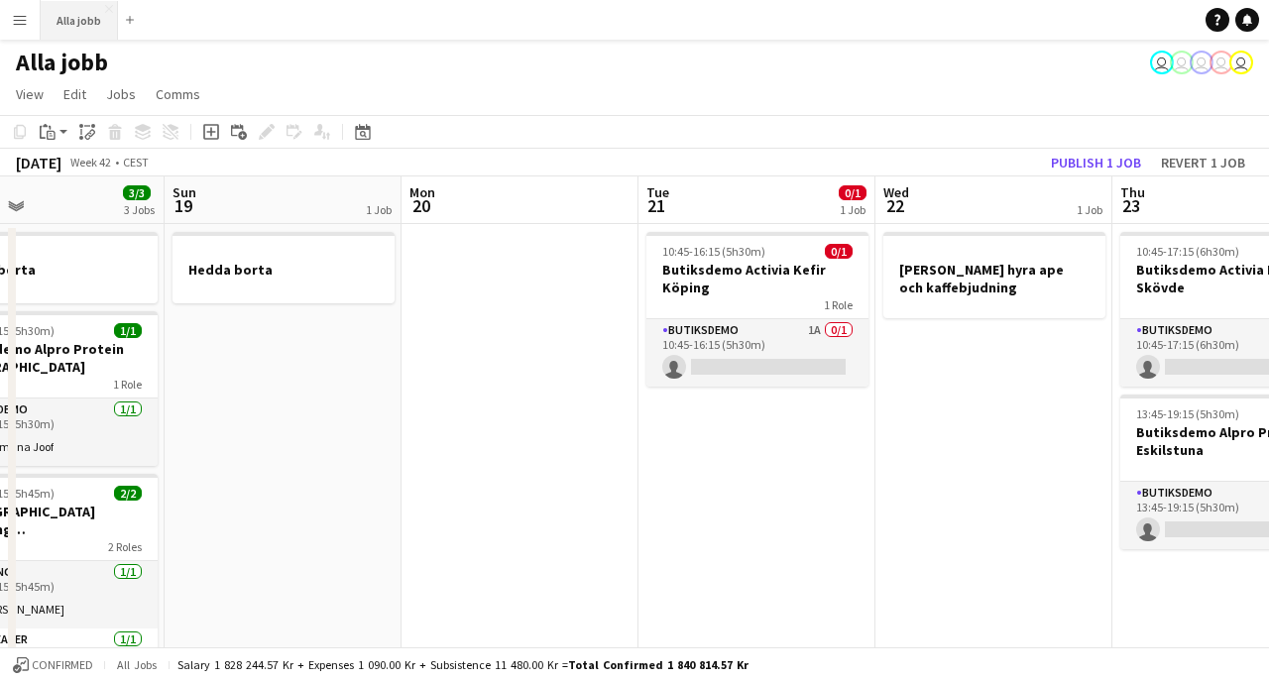
click at [74, 28] on button "Alla jobb Close" at bounding box center [79, 20] width 77 height 39
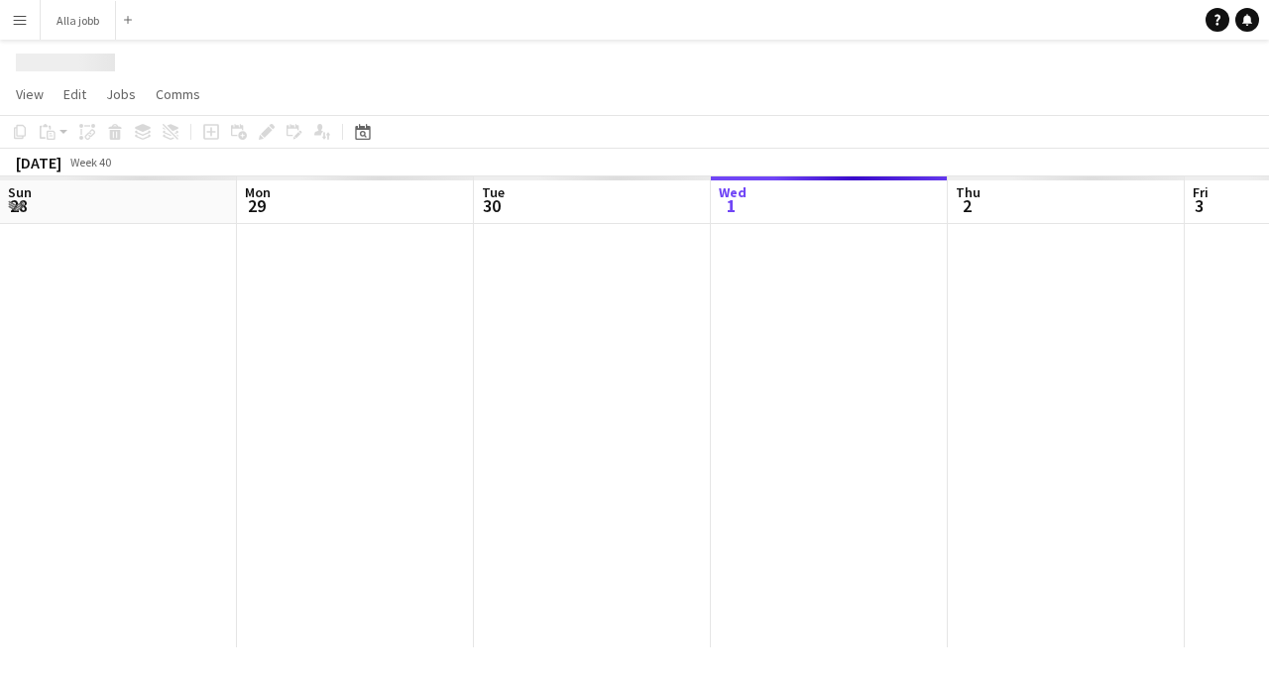
scroll to position [0, 474]
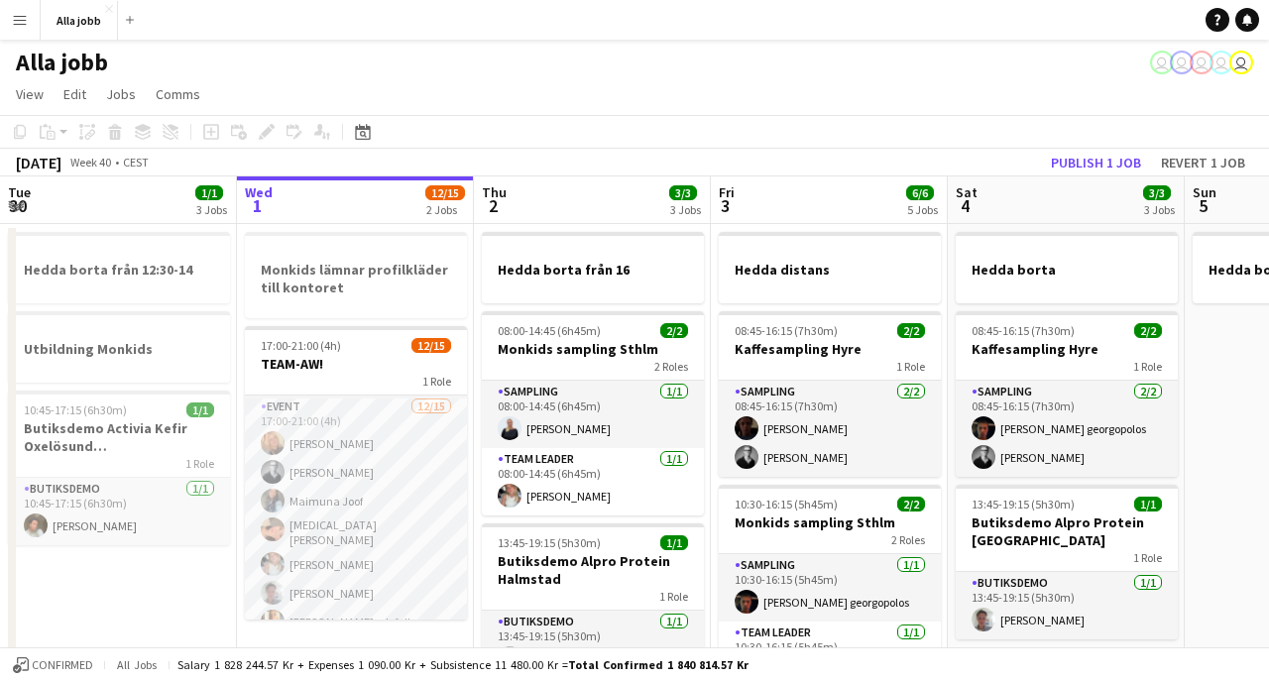
click at [1100, 158] on button "Publish 1 job" at bounding box center [1096, 163] width 106 height 26
click at [1100, 158] on div "Publish 1 job Revert 1 job" at bounding box center [1148, 163] width 242 height 26
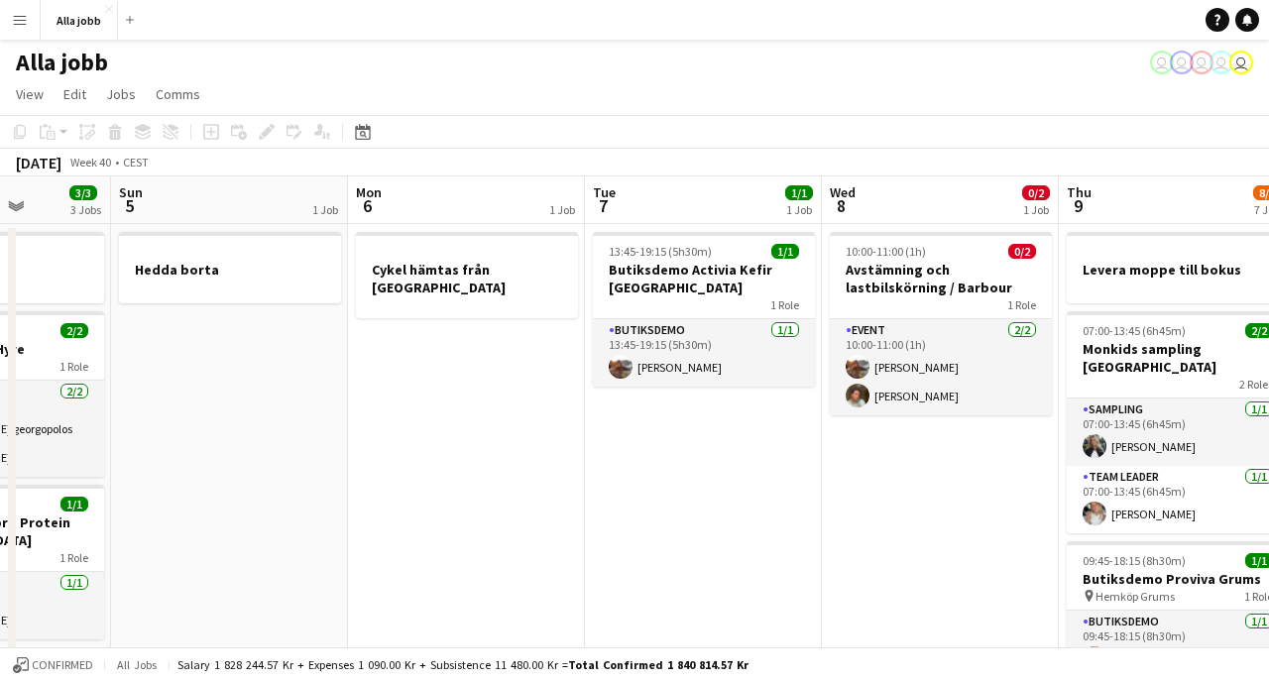
scroll to position [0, 896]
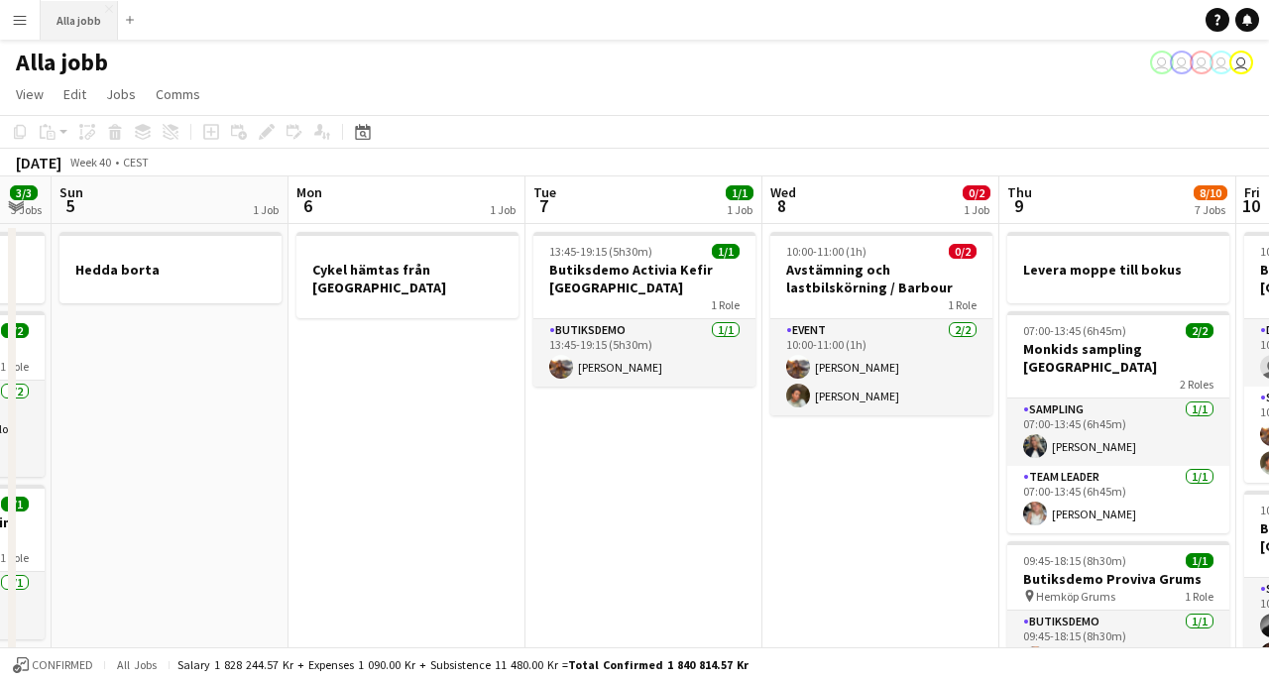
click at [105, 38] on button "Alla jobb Close" at bounding box center [79, 20] width 77 height 39
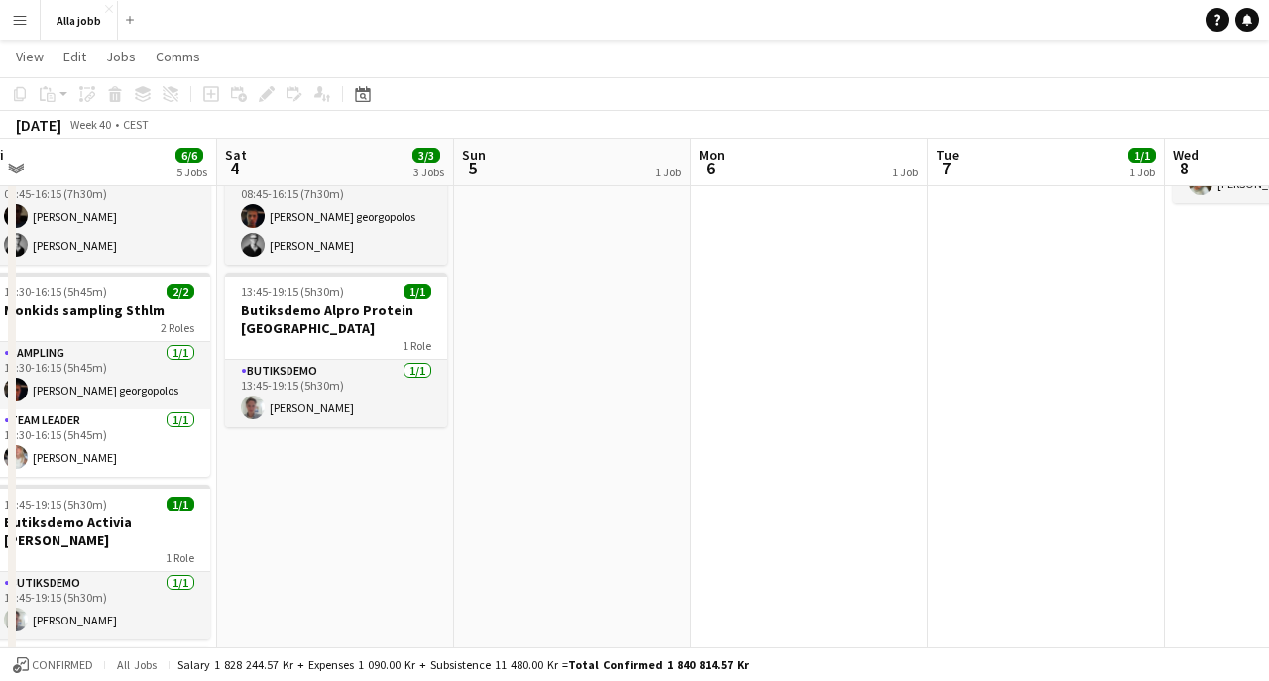
scroll to position [0, 732]
